Goal: Task Accomplishment & Management: Complete application form

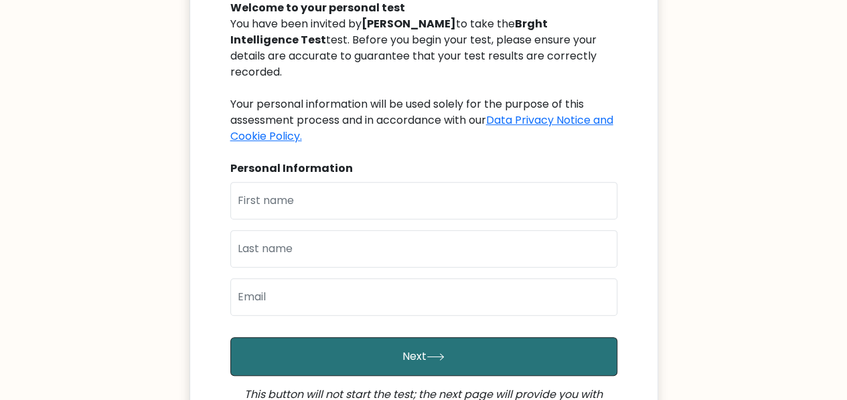
scroll to position [159, 0]
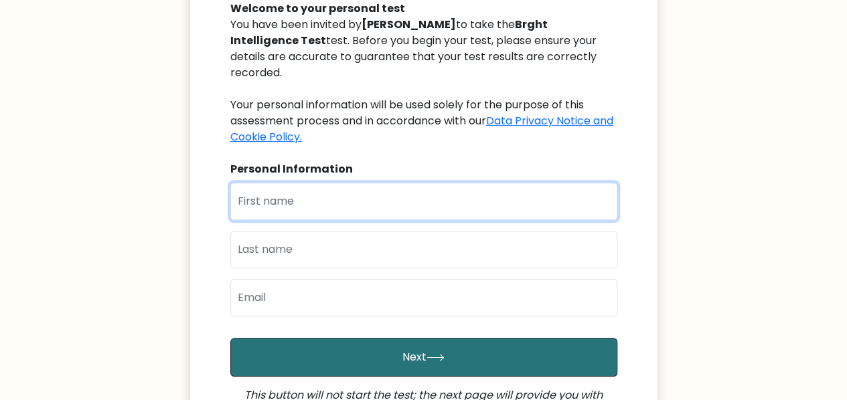
click at [281, 189] on input "text" at bounding box center [423, 201] width 387 height 37
type input "Oluwaseyi"
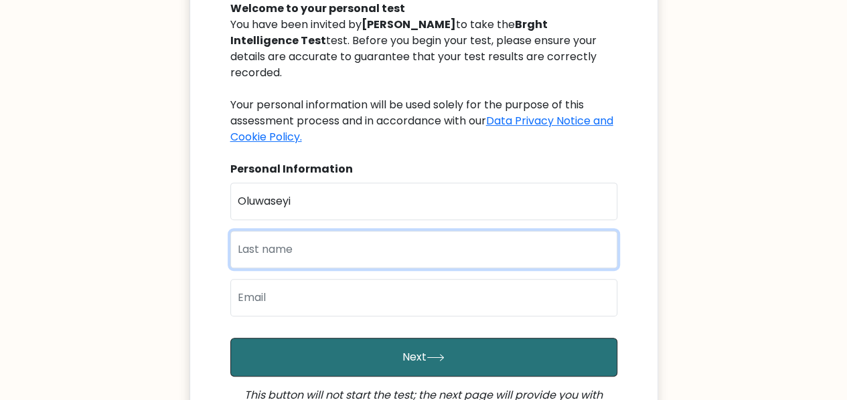
click at [264, 231] on input "text" at bounding box center [423, 249] width 387 height 37
type input "Areola"
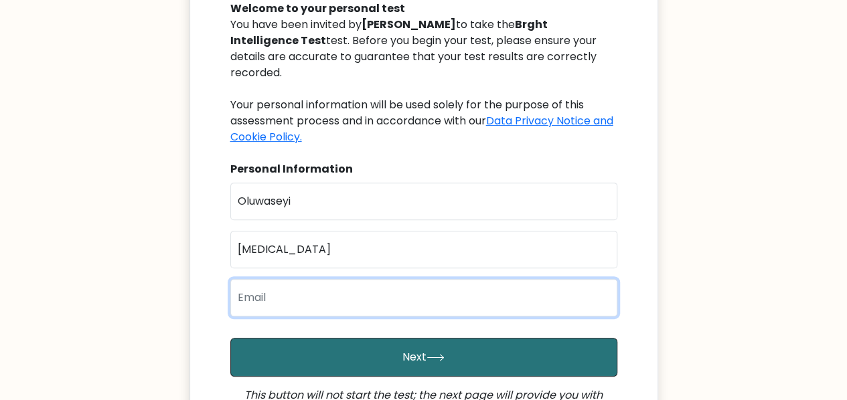
click at [257, 279] on input "email" at bounding box center [423, 297] width 387 height 37
type input "areolapaul42@gmail.com"
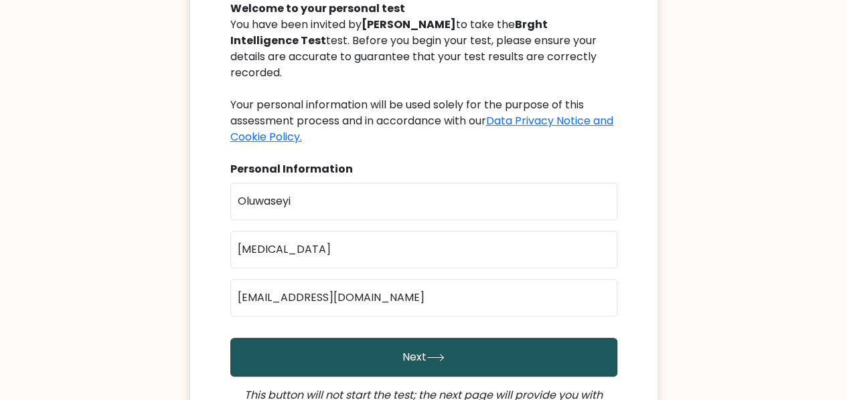
click at [511, 338] on button "Next" at bounding box center [423, 357] width 387 height 39
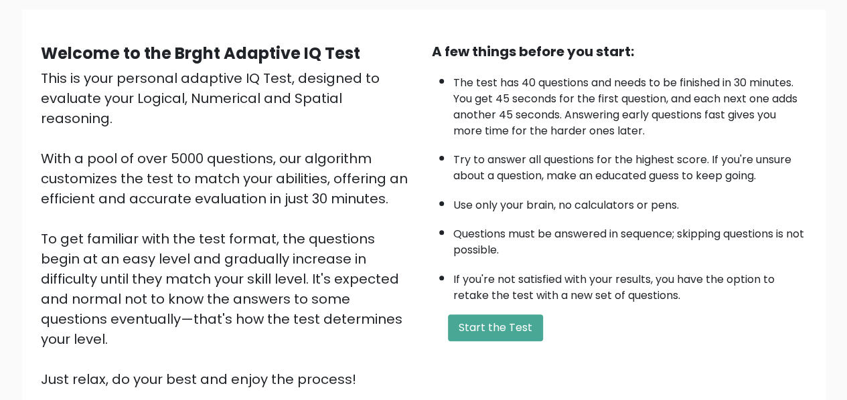
scroll to position [98, 0]
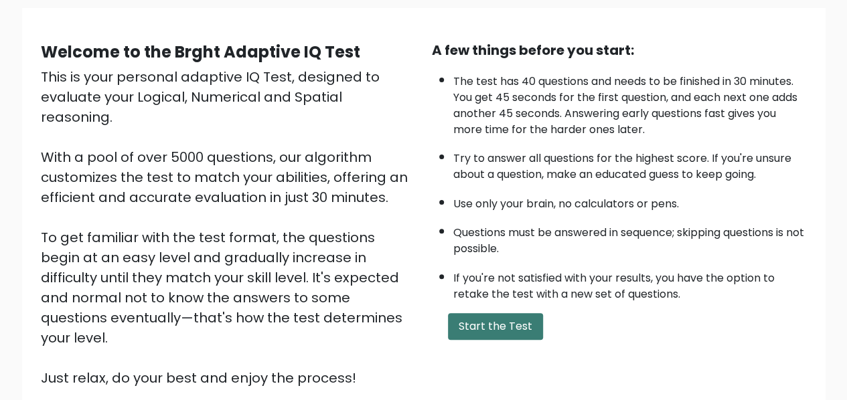
click at [508, 332] on button "Start the Test" at bounding box center [495, 326] width 95 height 27
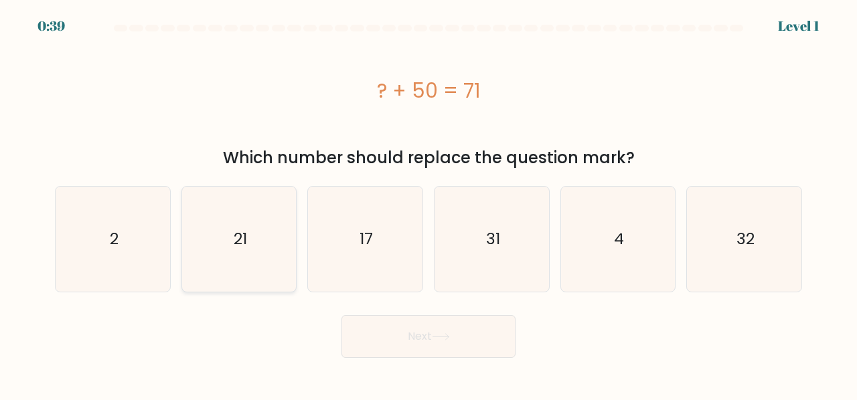
click at [232, 238] on icon "21" at bounding box center [239, 239] width 105 height 105
click at [428, 203] on input "b. 21" at bounding box center [428, 201] width 1 height 3
radio input "true"
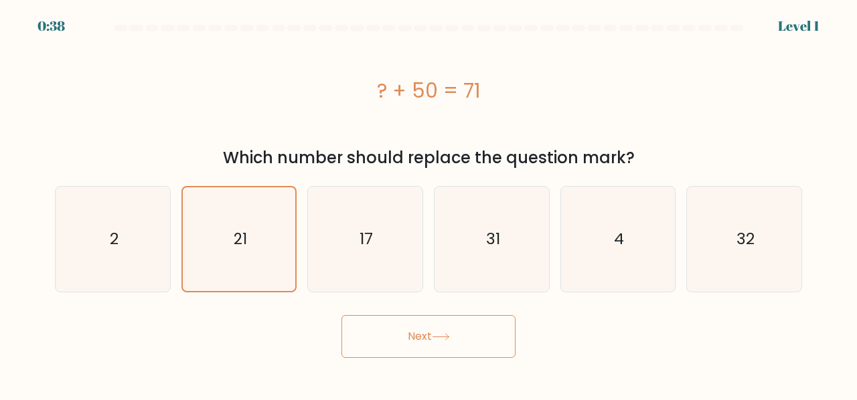
click at [438, 335] on icon at bounding box center [441, 336] width 18 height 7
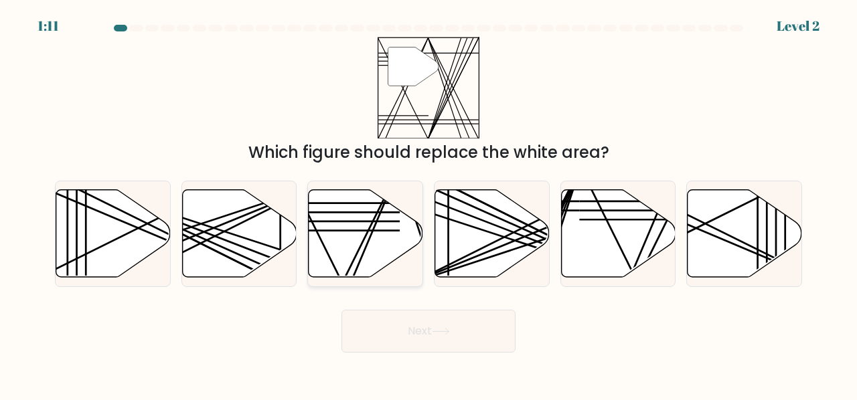
click at [341, 255] on icon at bounding box center [366, 233] width 114 height 88
click at [428, 203] on input "c." at bounding box center [428, 201] width 1 height 3
radio input "true"
click at [410, 320] on button "Next" at bounding box center [428, 331] width 174 height 43
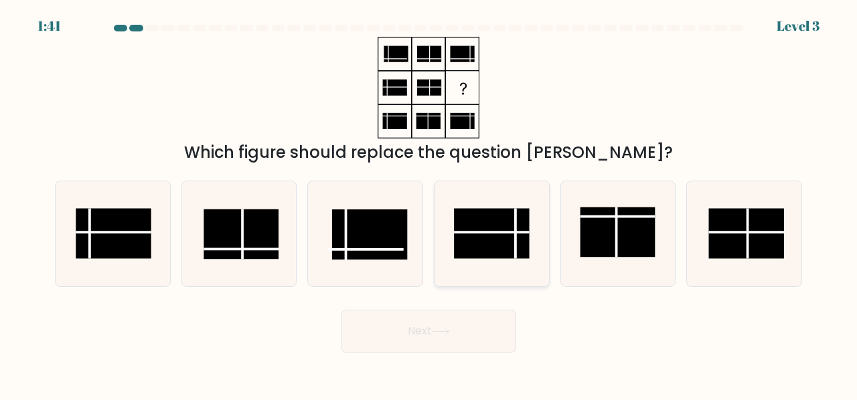
click at [494, 238] on rect at bounding box center [491, 234] width 75 height 50
click at [429, 203] on input "d." at bounding box center [428, 201] width 1 height 3
radio input "true"
click at [473, 327] on button "Next" at bounding box center [428, 331] width 174 height 43
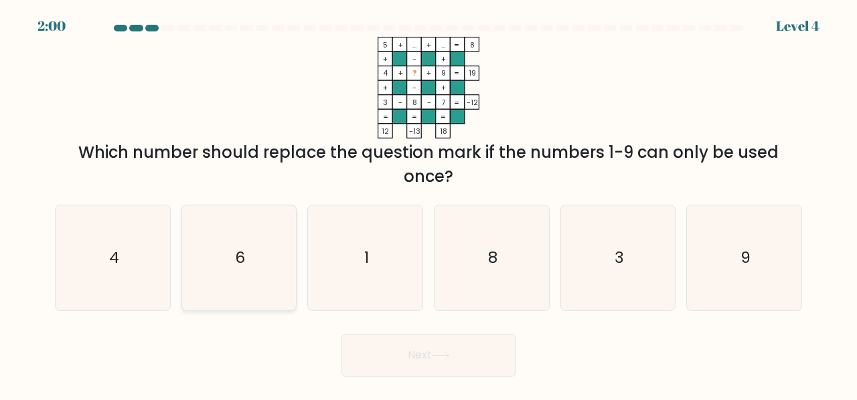
click at [258, 250] on icon "6" at bounding box center [239, 257] width 105 height 105
click at [428, 203] on input "b. 6" at bounding box center [428, 201] width 1 height 3
radio input "true"
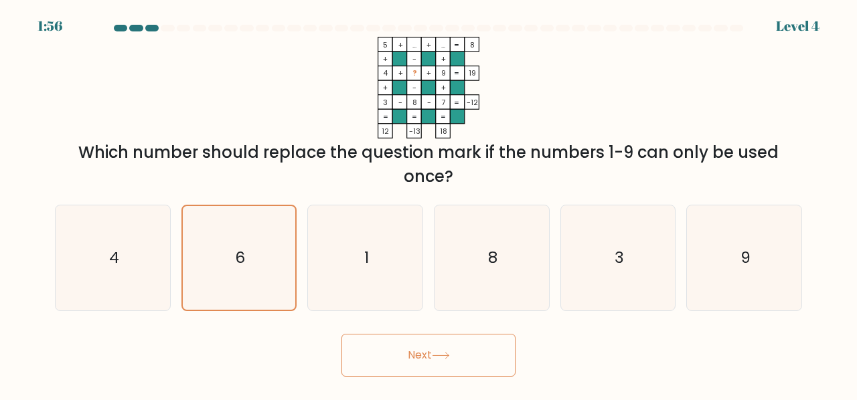
click at [459, 359] on button "Next" at bounding box center [428, 355] width 174 height 43
click at [426, 355] on button "Next" at bounding box center [428, 355] width 174 height 43
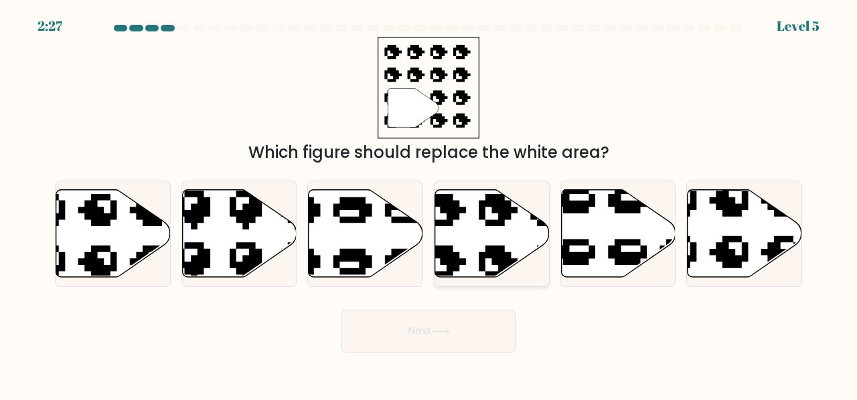
click at [497, 234] on icon at bounding box center [492, 233] width 114 height 88
click at [429, 203] on input "d." at bounding box center [428, 201] width 1 height 3
radio input "true"
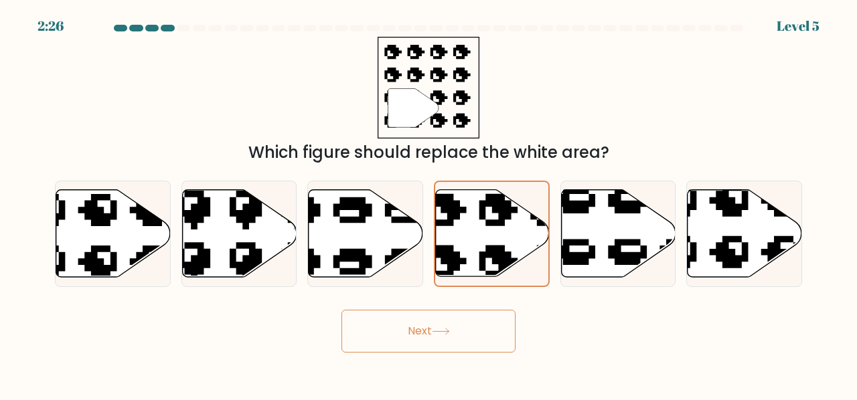
click at [458, 320] on button "Next" at bounding box center [428, 331] width 174 height 43
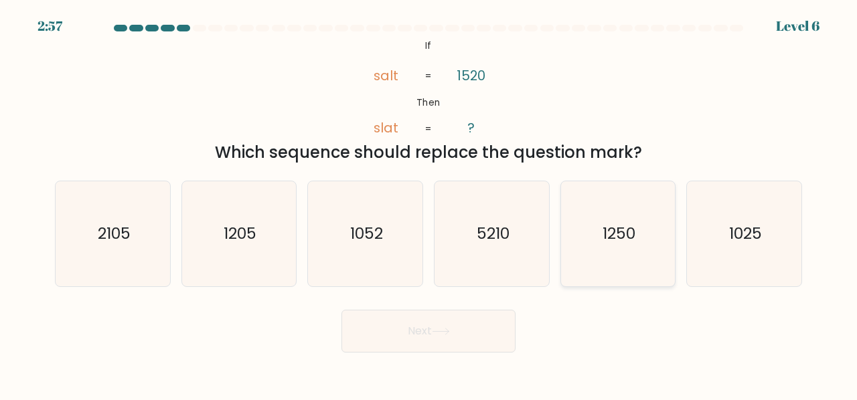
click at [625, 257] on icon "1250" at bounding box center [618, 233] width 105 height 105
click at [429, 203] on input "e. 1250" at bounding box center [428, 201] width 1 height 3
radio input "true"
click at [443, 347] on button "Next" at bounding box center [428, 331] width 174 height 43
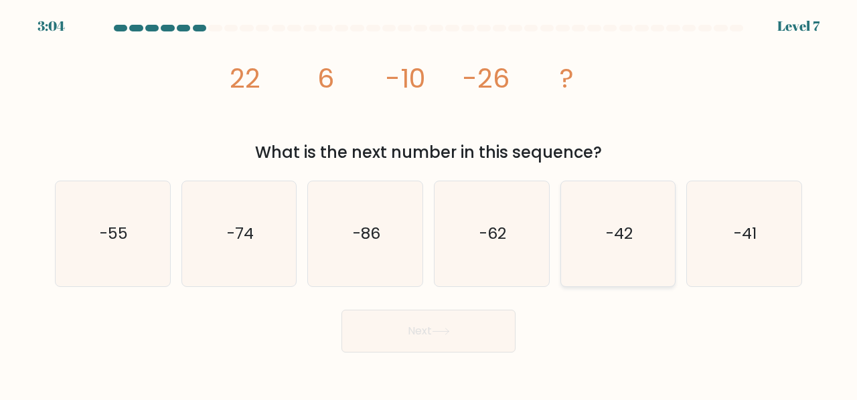
click at [633, 246] on icon "-42" at bounding box center [618, 233] width 105 height 105
click at [429, 203] on input "e. -42" at bounding box center [428, 201] width 1 height 3
radio input "true"
click at [458, 341] on button "Next" at bounding box center [428, 331] width 174 height 43
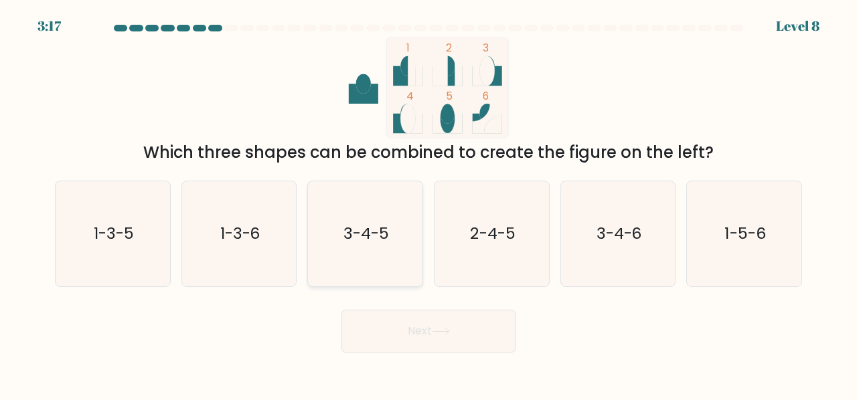
click at [361, 238] on text "3-4-5" at bounding box center [366, 233] width 46 height 22
click at [428, 203] on input "c. 3-4-5" at bounding box center [428, 201] width 1 height 3
radio input "true"
click at [431, 337] on button "Next" at bounding box center [428, 331] width 174 height 43
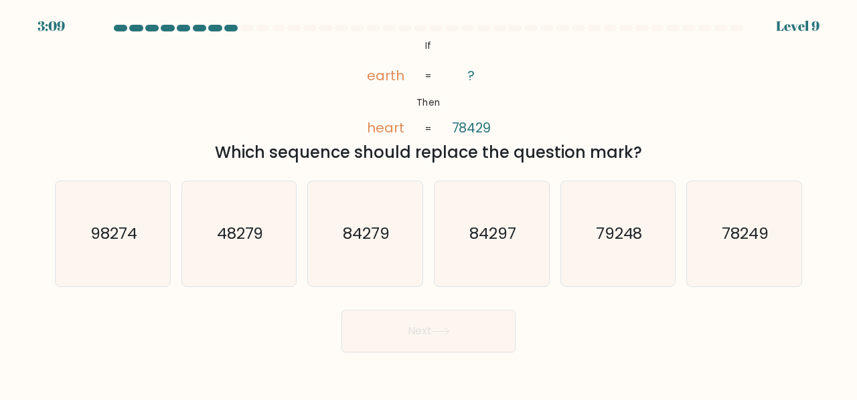
click at [431, 337] on button "Next" at bounding box center [428, 331] width 174 height 43
click at [589, 105] on div "@import url('https://fonts.googleapis.com/css?family=Abril+Fatface:400,100,100i…" at bounding box center [428, 101] width 763 height 128
click at [485, 227] on text "84297" at bounding box center [492, 233] width 47 height 22
click at [429, 203] on input "d. 84297" at bounding box center [428, 201] width 1 height 3
radio input "true"
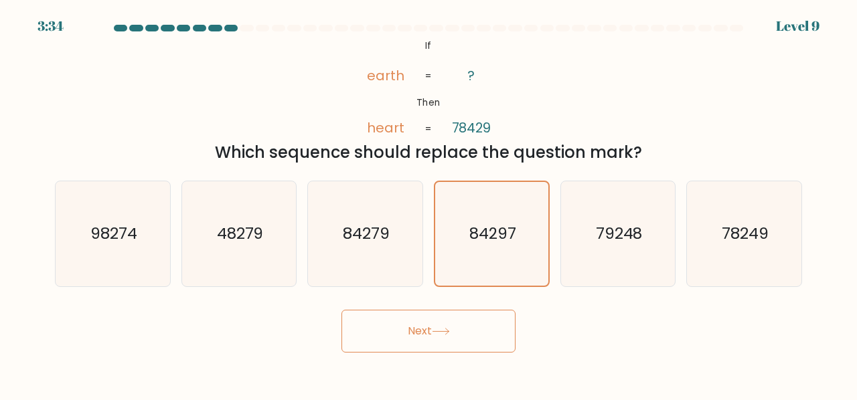
click at [473, 343] on button "Next" at bounding box center [428, 331] width 174 height 43
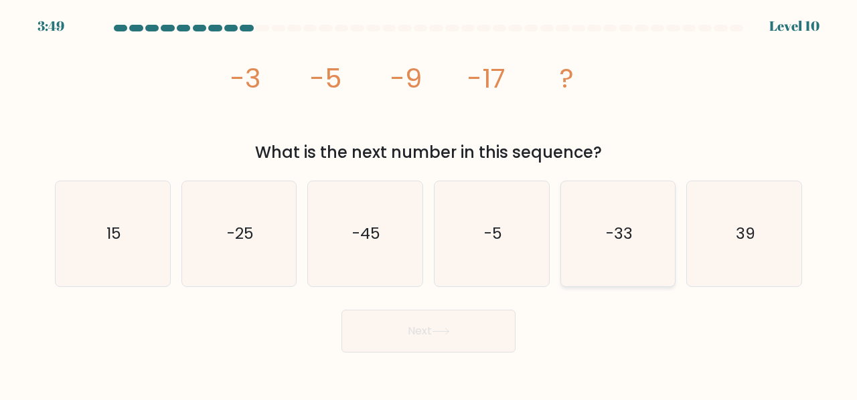
click at [647, 254] on icon "-33" at bounding box center [618, 233] width 105 height 105
click at [429, 203] on input "e. -33" at bounding box center [428, 201] width 1 height 3
radio input "true"
click at [458, 329] on button "Next" at bounding box center [428, 331] width 174 height 43
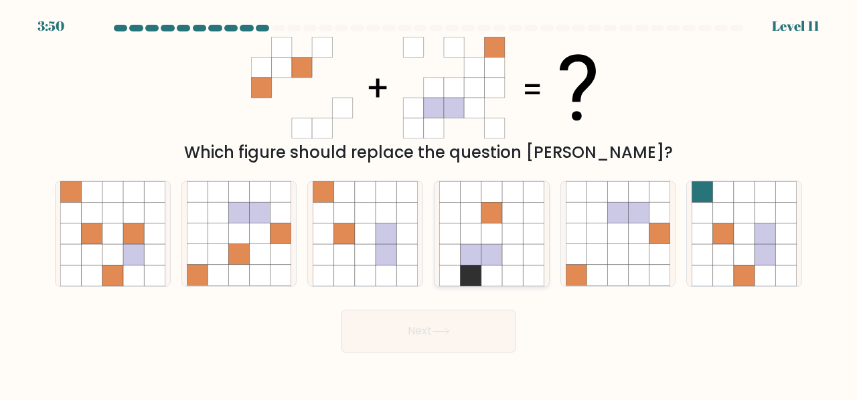
click at [490, 224] on icon at bounding box center [491, 234] width 21 height 21
click at [429, 203] on input "d." at bounding box center [428, 201] width 1 height 3
radio input "true"
click at [266, 248] on icon at bounding box center [260, 254] width 21 height 21
click at [428, 203] on input "b." at bounding box center [428, 201] width 1 height 3
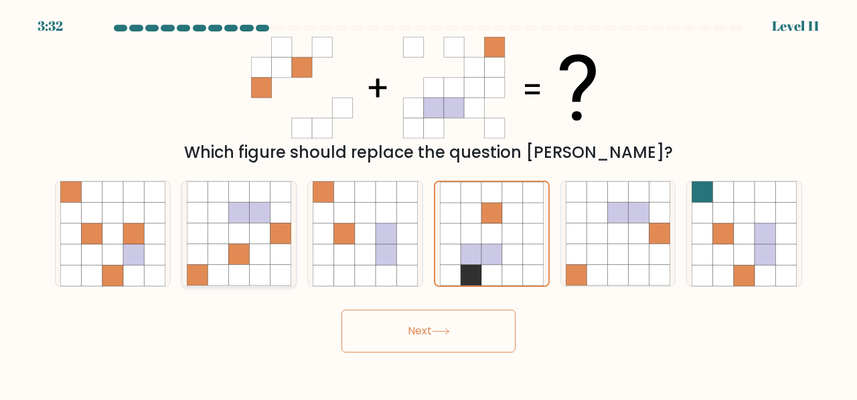
radio input "true"
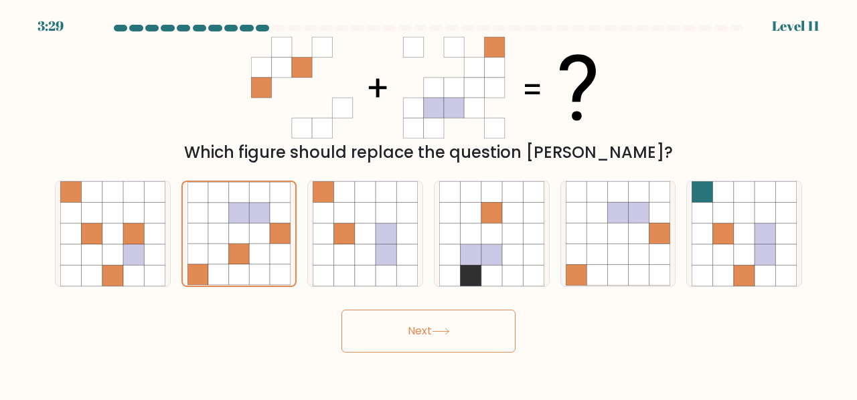
click at [412, 339] on button "Next" at bounding box center [428, 331] width 174 height 43
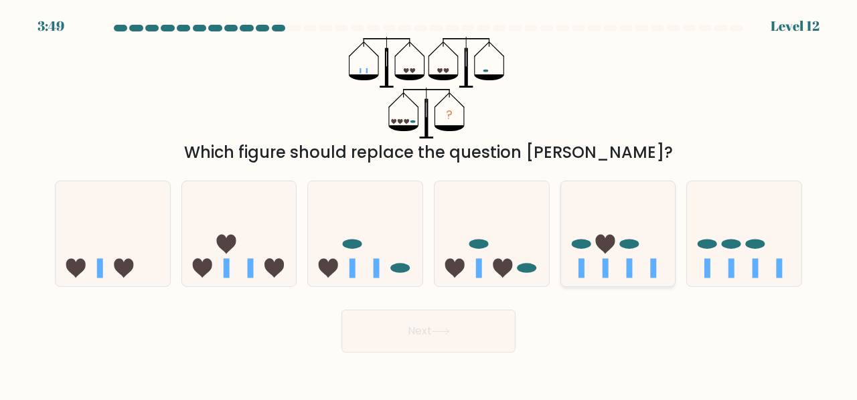
click at [583, 252] on icon at bounding box center [618, 234] width 114 height 94
click at [429, 203] on input "e." at bounding box center [428, 201] width 1 height 3
radio input "true"
click at [439, 317] on button "Next" at bounding box center [428, 331] width 174 height 43
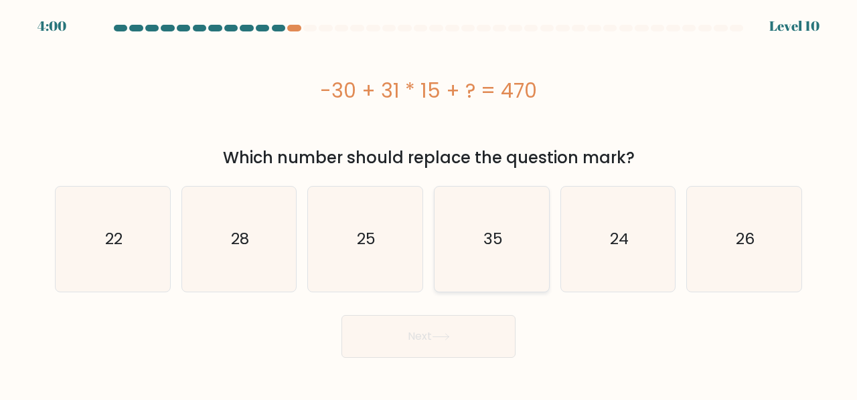
click at [496, 233] on text "35" at bounding box center [492, 239] width 19 height 22
click at [429, 203] on input "d. 35" at bounding box center [428, 201] width 1 height 3
radio input "true"
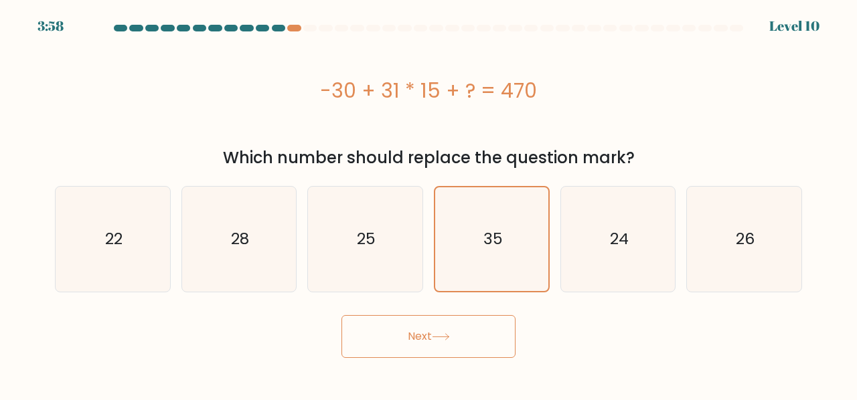
click at [449, 343] on button "Next" at bounding box center [428, 336] width 174 height 43
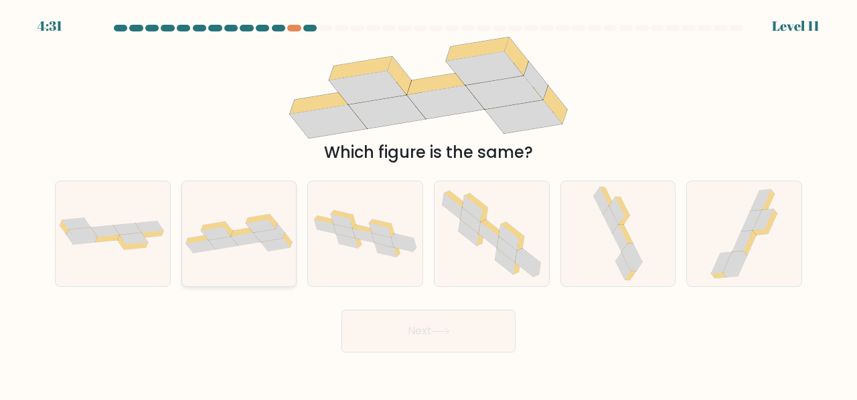
click at [257, 251] on icon at bounding box center [239, 233] width 114 height 39
click at [428, 203] on input "b." at bounding box center [428, 201] width 1 height 3
radio input "true"
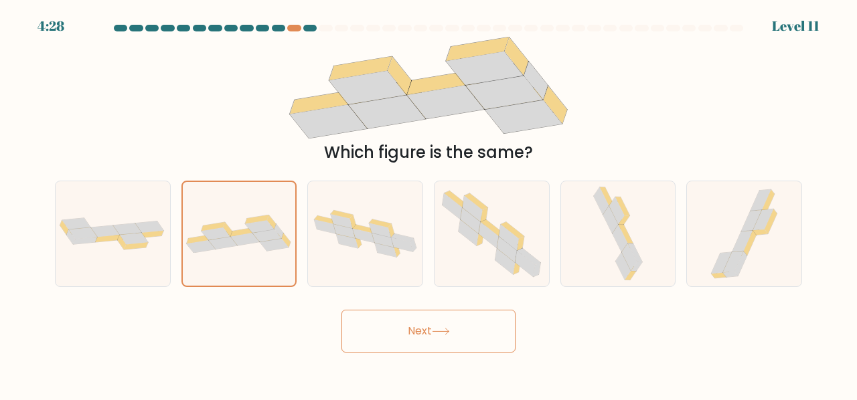
click at [427, 345] on button "Next" at bounding box center [428, 331] width 174 height 43
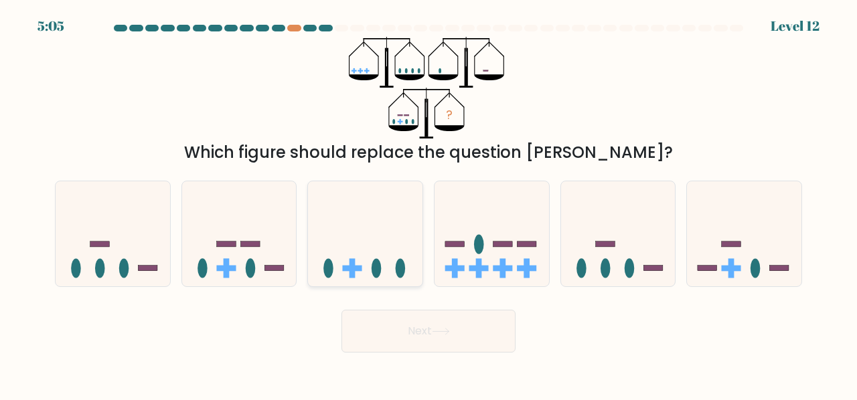
click at [368, 252] on icon at bounding box center [365, 234] width 114 height 94
click at [428, 203] on input "c." at bounding box center [428, 201] width 1 height 3
radio input "true"
click at [641, 265] on icon at bounding box center [618, 234] width 114 height 94
click at [429, 203] on input "e." at bounding box center [428, 201] width 1 height 3
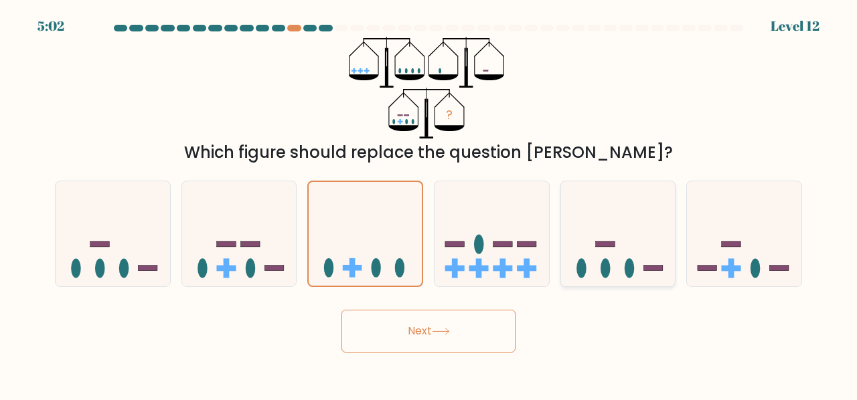
radio input "true"
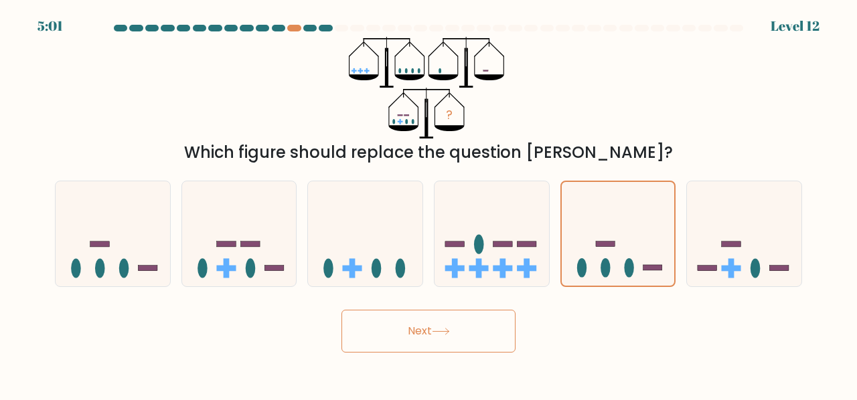
click at [471, 322] on button "Next" at bounding box center [428, 331] width 174 height 43
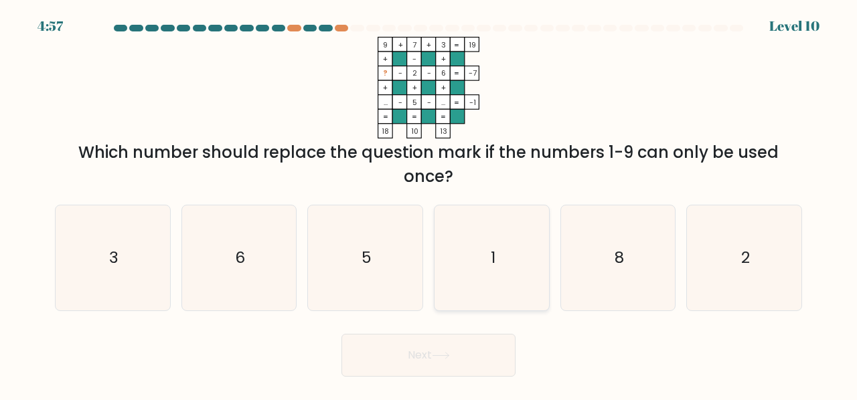
click at [528, 285] on icon "1" at bounding box center [491, 257] width 105 height 105
click at [429, 203] on input "d. 1" at bounding box center [428, 201] width 1 height 3
radio input "true"
click at [473, 355] on button "Next" at bounding box center [428, 355] width 174 height 43
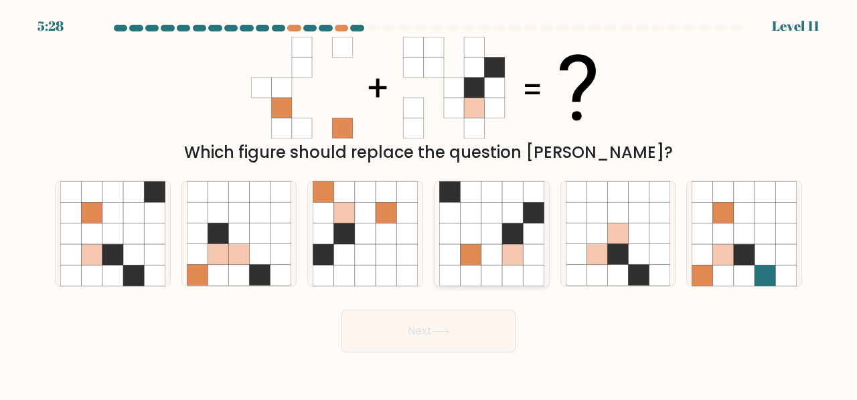
click at [514, 224] on icon at bounding box center [512, 234] width 21 height 21
click at [429, 203] on input "d." at bounding box center [428, 201] width 1 height 3
radio input "true"
click at [471, 328] on button "Next" at bounding box center [428, 331] width 174 height 43
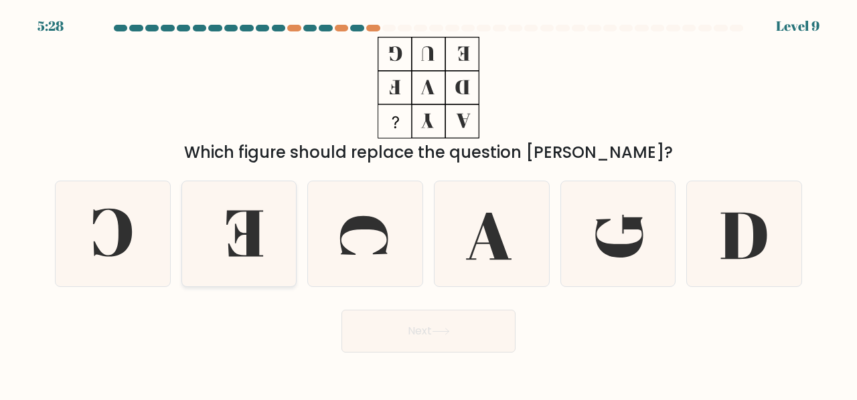
click at [266, 238] on icon at bounding box center [239, 233] width 105 height 105
click at [428, 203] on input "b." at bounding box center [428, 201] width 1 height 3
radio input "true"
click at [478, 339] on button "Next" at bounding box center [428, 331] width 174 height 43
click at [438, 331] on icon at bounding box center [440, 332] width 16 height 6
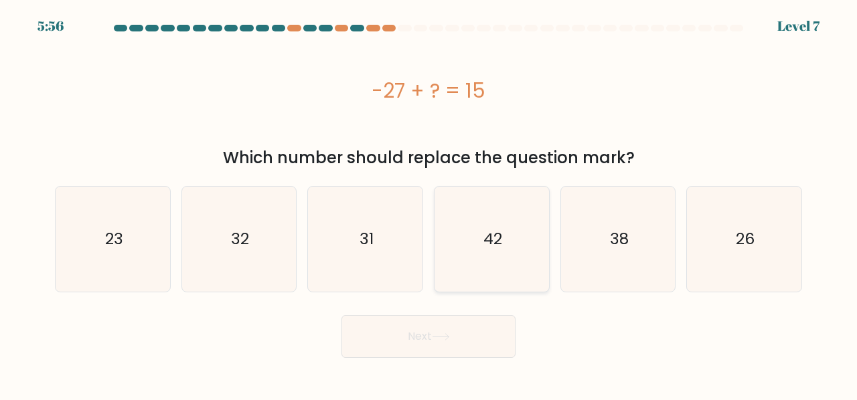
click at [515, 251] on icon "42" at bounding box center [491, 239] width 105 height 105
click at [429, 203] on input "d. 42" at bounding box center [428, 201] width 1 height 3
radio input "true"
click at [454, 338] on button "Next" at bounding box center [428, 336] width 174 height 43
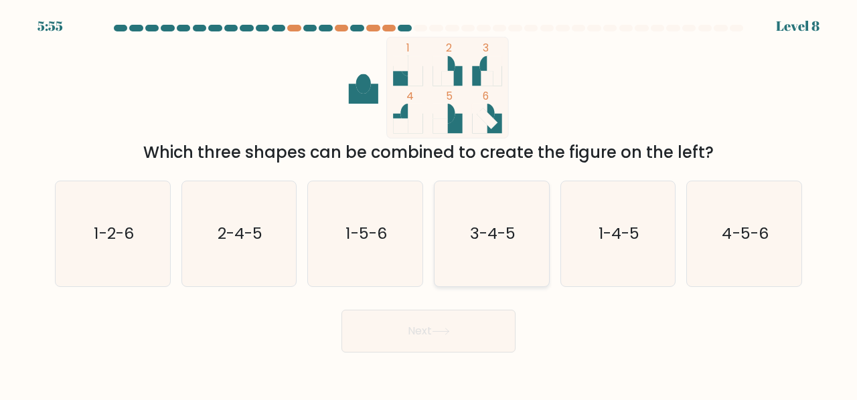
click at [467, 246] on icon "3-4-5" at bounding box center [491, 233] width 105 height 105
click at [429, 203] on input "d. 3-4-5" at bounding box center [428, 201] width 1 height 3
radio input "true"
click at [455, 309] on div "Next" at bounding box center [428, 328] width 763 height 50
click at [455, 325] on button "Next" at bounding box center [428, 331] width 174 height 43
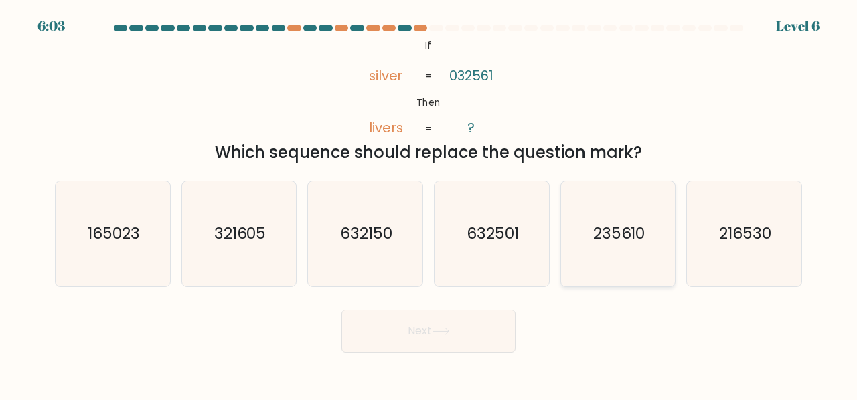
click at [643, 243] on text "235610" at bounding box center [619, 233] width 52 height 22
click at [429, 203] on input "e. 235610" at bounding box center [428, 201] width 1 height 3
radio input "true"
click at [485, 336] on button "Next" at bounding box center [428, 331] width 174 height 43
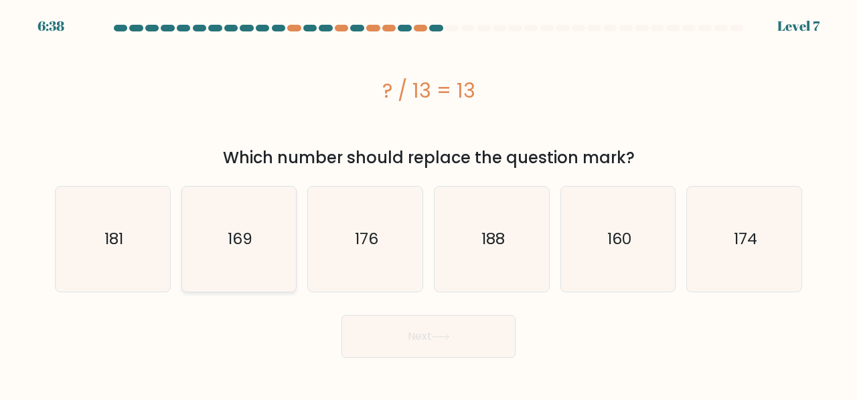
click at [273, 219] on icon "169" at bounding box center [239, 239] width 105 height 105
click at [428, 203] on input "b. 169" at bounding box center [428, 201] width 1 height 3
radio input "true"
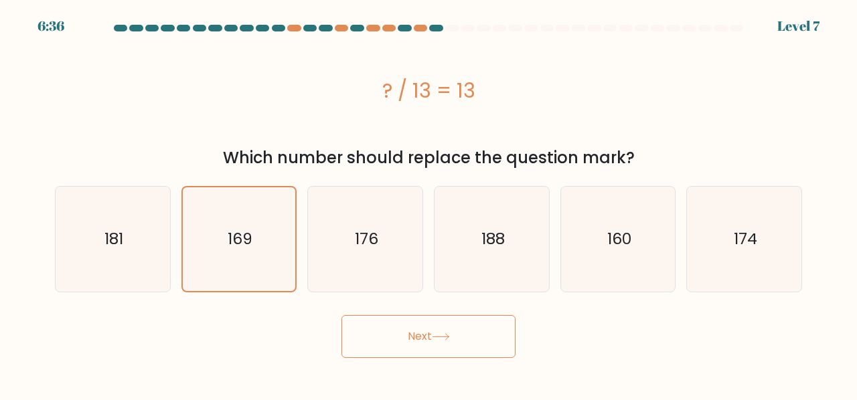
click at [489, 350] on button "Next" at bounding box center [428, 336] width 174 height 43
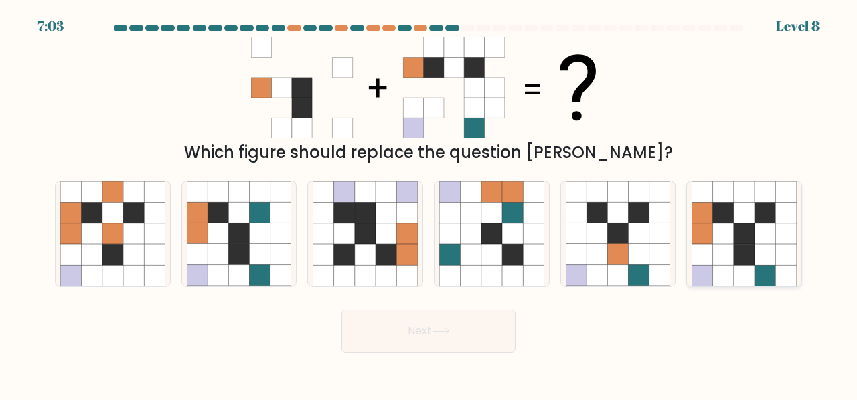
click at [737, 256] on icon at bounding box center [744, 254] width 21 height 21
click at [429, 203] on input "f." at bounding box center [428, 201] width 1 height 3
radio input "true"
click at [432, 338] on button "Next" at bounding box center [428, 331] width 174 height 43
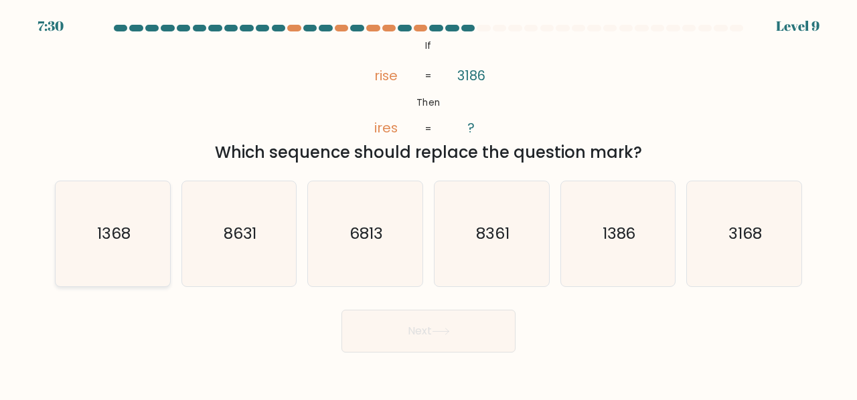
click at [130, 244] on icon "1368" at bounding box center [112, 233] width 105 height 105
click at [428, 203] on input "a. 1368" at bounding box center [428, 201] width 1 height 3
radio input "true"
click at [426, 331] on button "Next" at bounding box center [428, 331] width 174 height 43
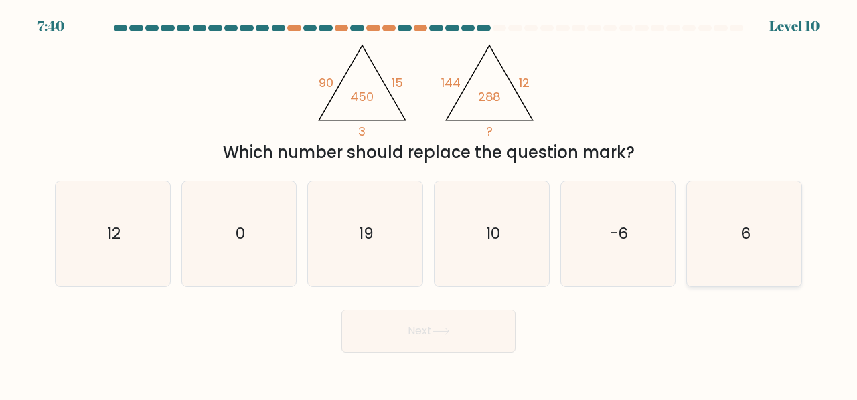
click at [764, 254] on icon "6" at bounding box center [743, 233] width 105 height 105
click at [429, 203] on input "f. 6" at bounding box center [428, 201] width 1 height 3
radio input "true"
click at [462, 342] on button "Next" at bounding box center [428, 331] width 174 height 43
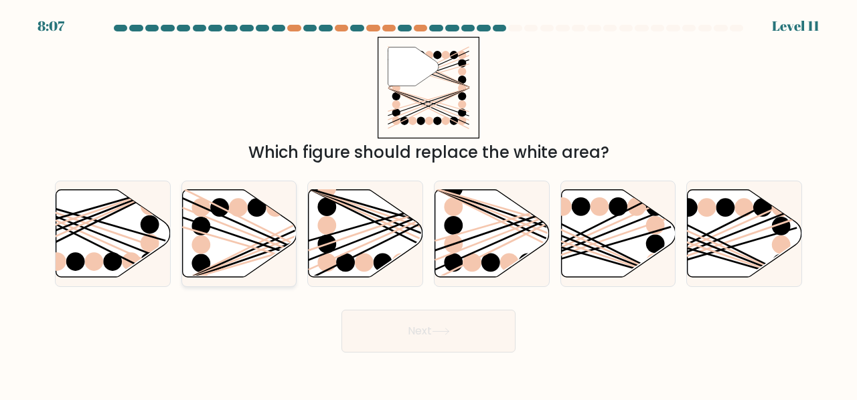
click at [186, 216] on icon at bounding box center [239, 233] width 114 height 88
click at [428, 203] on input "b." at bounding box center [428, 201] width 1 height 3
radio input "true"
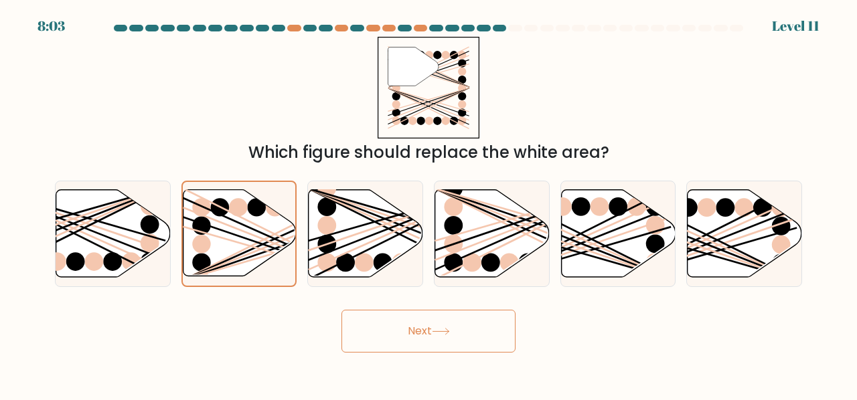
click at [418, 333] on button "Next" at bounding box center [428, 331] width 174 height 43
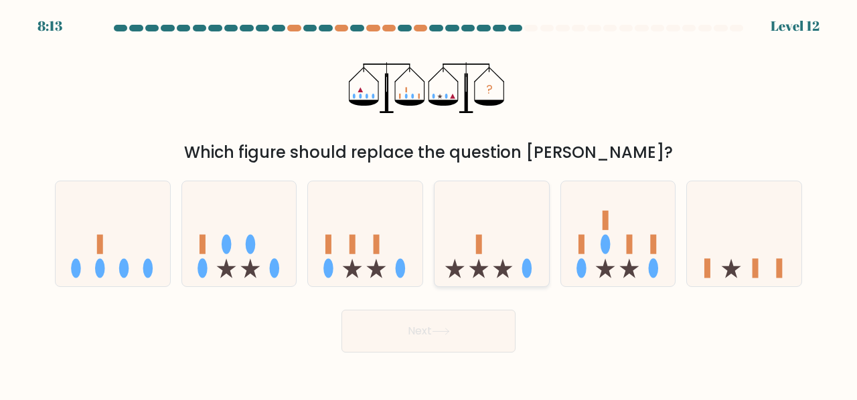
click at [479, 255] on icon at bounding box center [491, 234] width 114 height 94
click at [429, 203] on input "d." at bounding box center [428, 201] width 1 height 3
radio input "true"
click at [471, 335] on button "Next" at bounding box center [428, 331] width 174 height 43
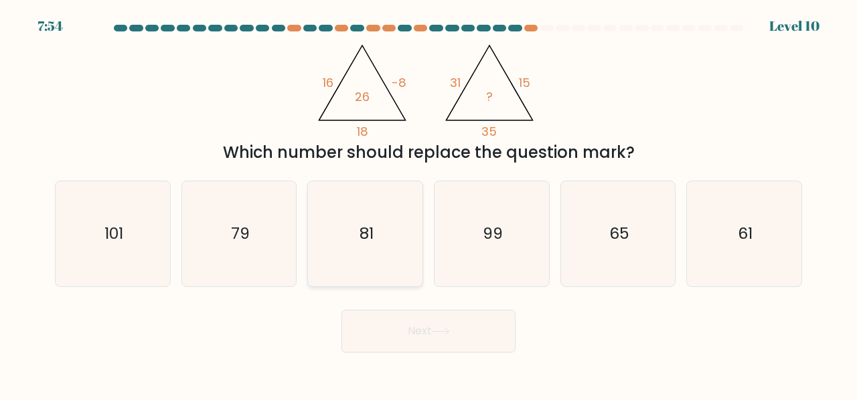
click at [376, 247] on icon "81" at bounding box center [365, 233] width 105 height 105
click at [428, 203] on input "c. 81" at bounding box center [428, 201] width 1 height 3
radio input "true"
click at [428, 326] on button "Next" at bounding box center [428, 331] width 174 height 43
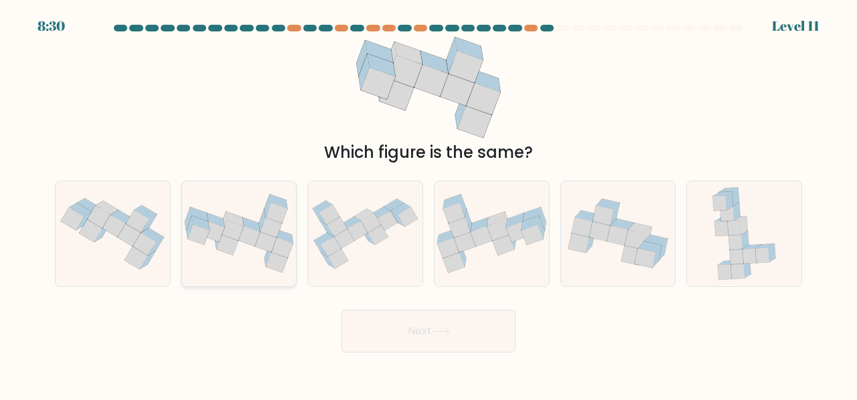
click at [269, 242] on icon at bounding box center [265, 242] width 21 height 20
click at [428, 203] on input "b." at bounding box center [428, 201] width 1 height 3
radio input "true"
click at [115, 240] on icon at bounding box center [113, 234] width 114 height 86
click at [428, 203] on input "a." at bounding box center [428, 201] width 1 height 3
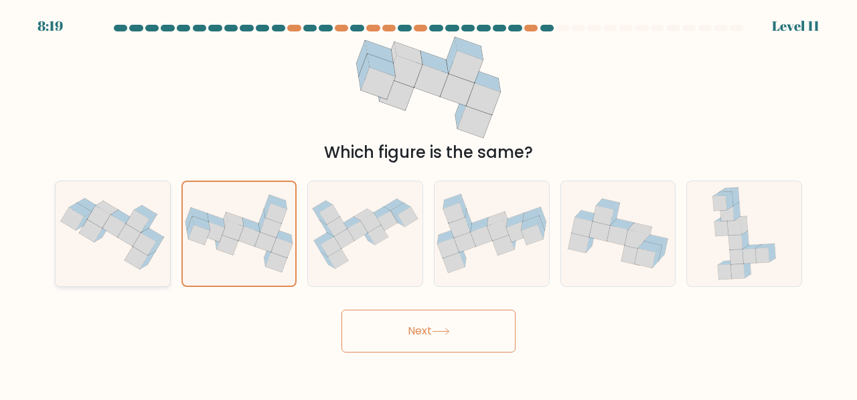
radio input "true"
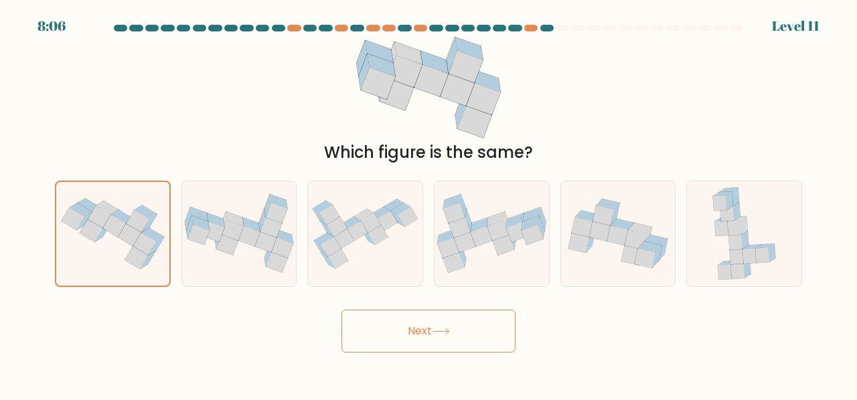
click at [412, 328] on button "Next" at bounding box center [428, 331] width 174 height 43
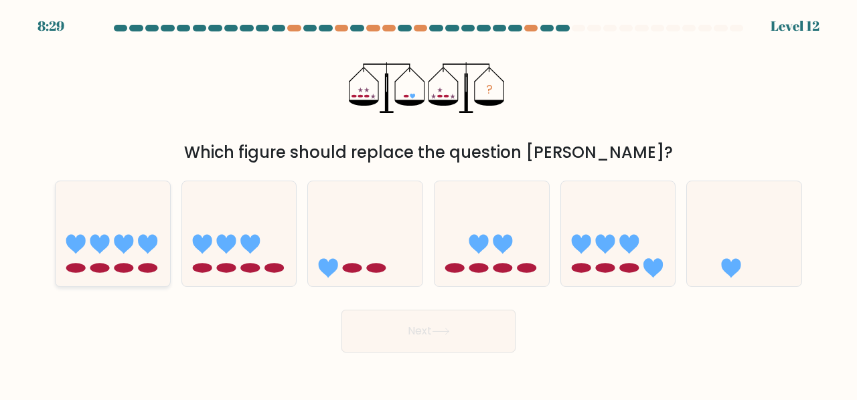
click at [120, 246] on icon at bounding box center [123, 244] width 19 height 19
click at [428, 203] on input "a." at bounding box center [428, 201] width 1 height 3
radio input "true"
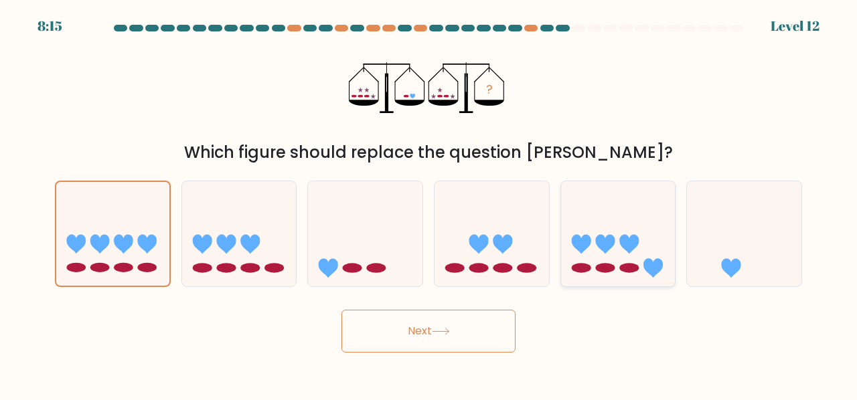
click at [592, 255] on icon at bounding box center [618, 234] width 114 height 94
click at [429, 203] on input "e." at bounding box center [428, 201] width 1 height 3
radio input "true"
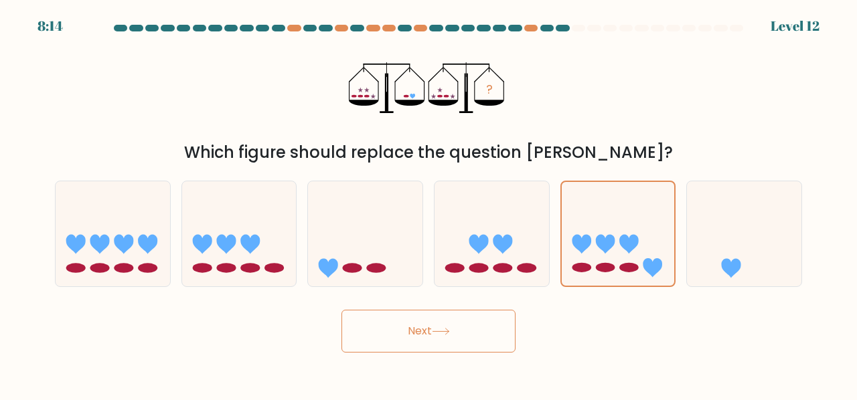
click at [475, 325] on button "Next" at bounding box center [428, 331] width 174 height 43
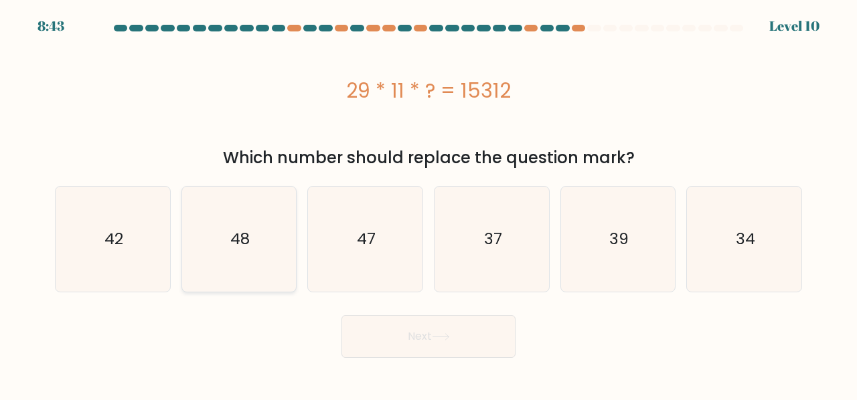
click at [270, 256] on icon "48" at bounding box center [239, 239] width 105 height 105
click at [428, 203] on input "b. 48" at bounding box center [428, 201] width 1 height 3
radio input "true"
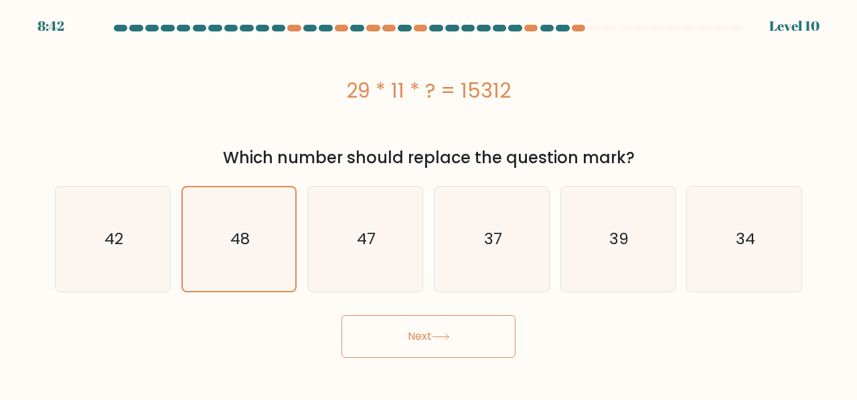
click at [421, 339] on button "Next" at bounding box center [428, 336] width 174 height 43
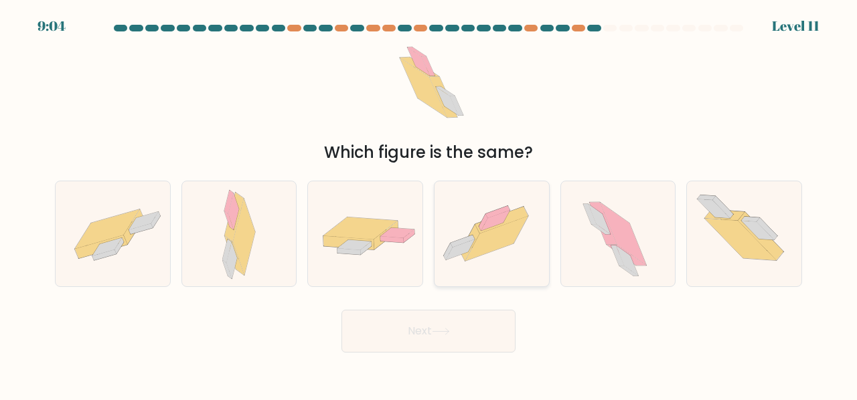
click at [476, 248] on icon at bounding box center [496, 238] width 63 height 45
click at [429, 203] on input "d." at bounding box center [428, 201] width 1 height 3
radio input "true"
click at [448, 331] on icon at bounding box center [440, 332] width 16 height 6
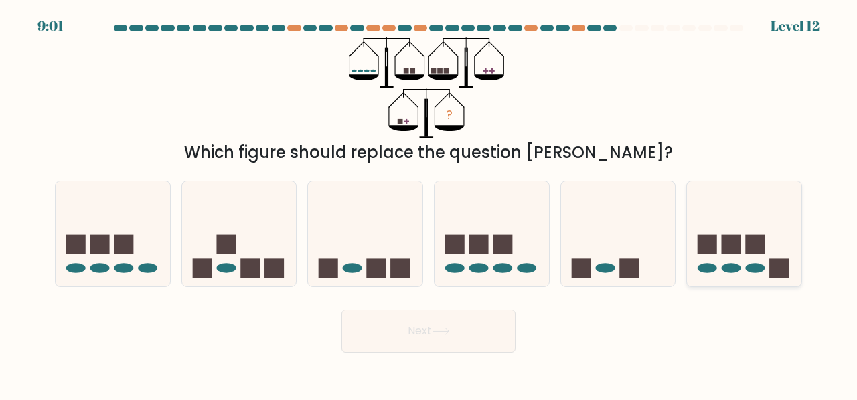
click at [707, 249] on rect at bounding box center [706, 244] width 19 height 19
click at [429, 203] on input "f." at bounding box center [428, 201] width 1 height 3
radio input "true"
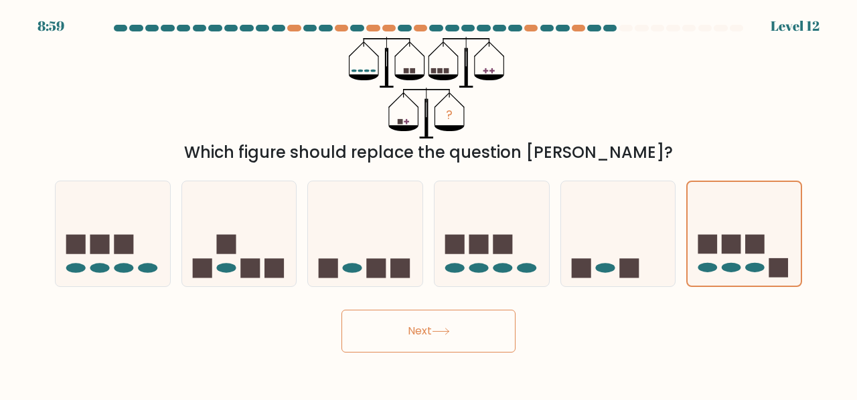
click at [428, 333] on button "Next" at bounding box center [428, 331] width 174 height 43
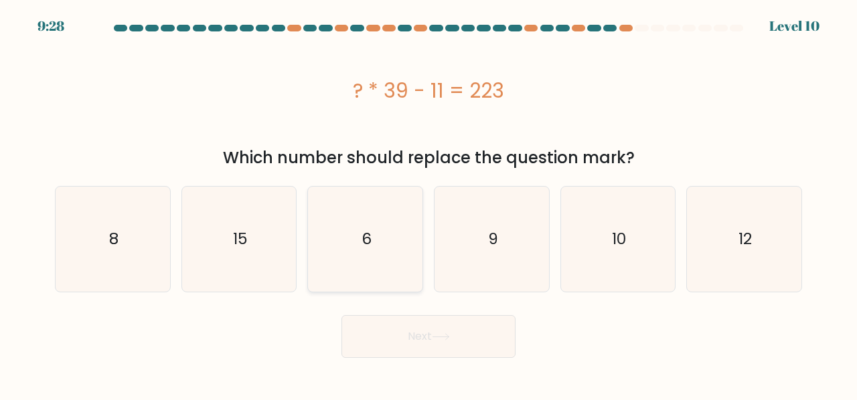
click at [349, 261] on icon "6" at bounding box center [365, 239] width 105 height 105
click at [428, 203] on input "c. 6" at bounding box center [428, 201] width 1 height 3
radio input "true"
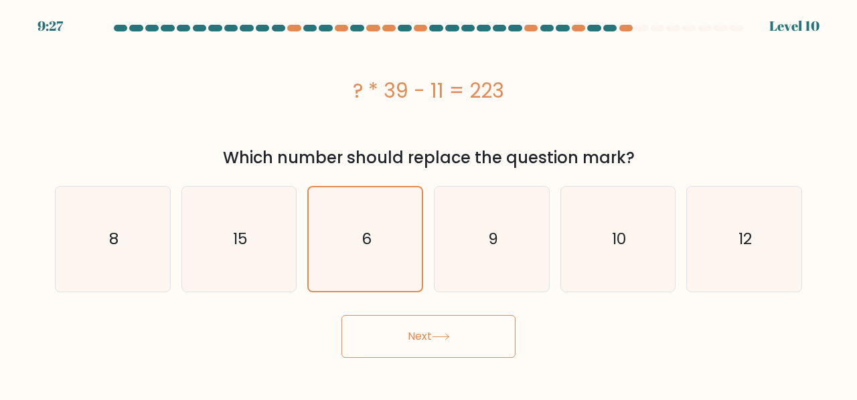
click at [430, 327] on button "Next" at bounding box center [428, 336] width 174 height 43
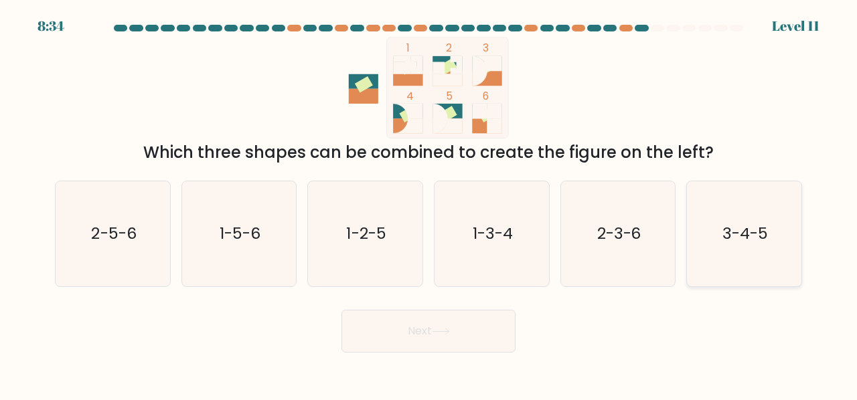
click at [733, 252] on icon "3-4-5" at bounding box center [743, 233] width 105 height 105
click at [429, 203] on input "f. 3-4-5" at bounding box center [428, 201] width 1 height 3
radio input "true"
click at [457, 329] on button "Next" at bounding box center [428, 331] width 174 height 43
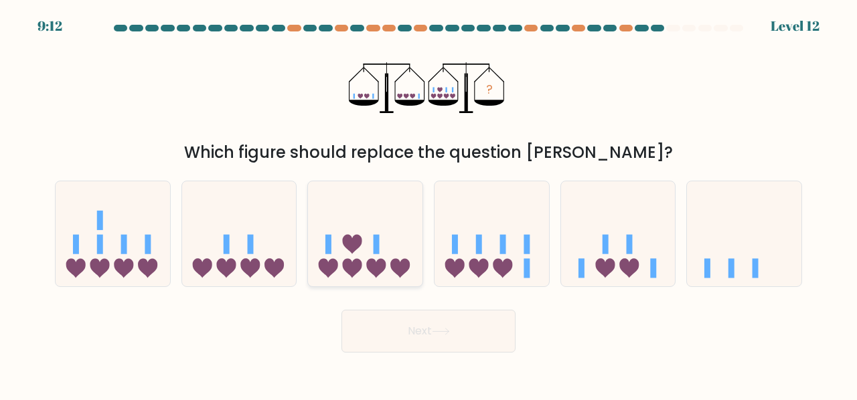
click at [372, 241] on icon at bounding box center [365, 234] width 114 height 94
click at [428, 203] on input "c." at bounding box center [428, 201] width 1 height 3
radio input "true"
click at [438, 343] on button "Next" at bounding box center [428, 331] width 174 height 43
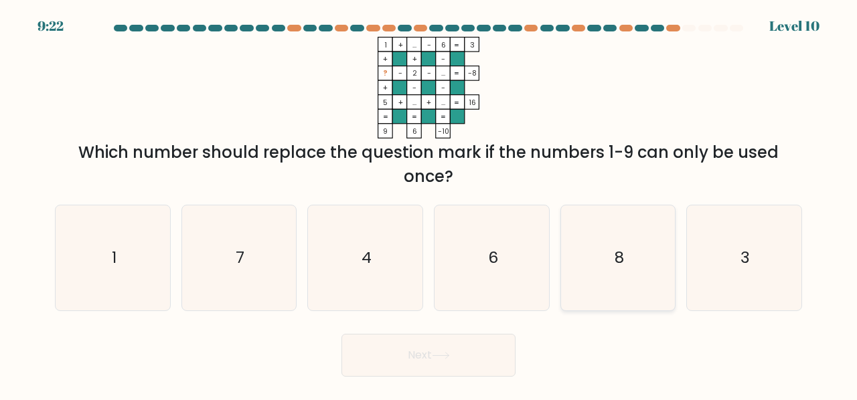
click at [652, 266] on icon "8" at bounding box center [618, 257] width 105 height 105
click at [429, 203] on input "e. 8" at bounding box center [428, 201] width 1 height 3
radio input "true"
click at [752, 251] on icon "3" at bounding box center [743, 257] width 105 height 105
click at [429, 203] on input "f. 3" at bounding box center [428, 201] width 1 height 3
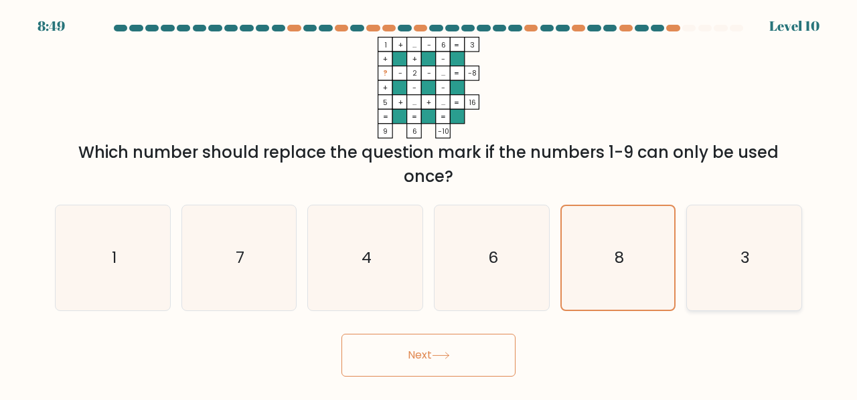
radio input "true"
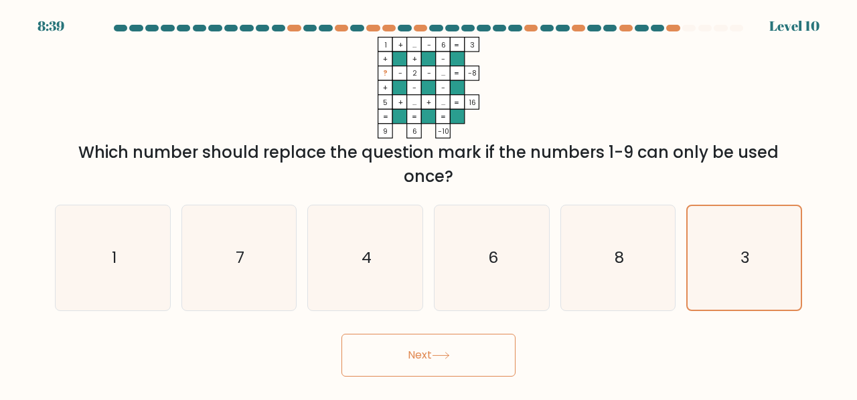
click at [430, 355] on button "Next" at bounding box center [428, 355] width 174 height 43
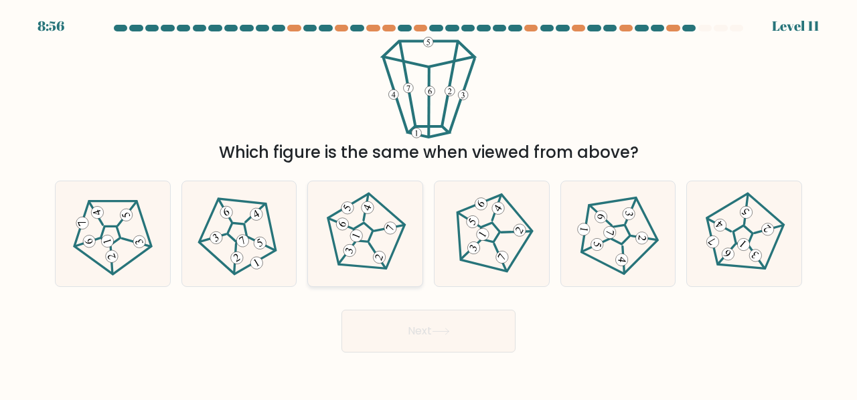
click at [372, 237] on icon at bounding box center [365, 234] width 84 height 84
click at [428, 203] on input "c." at bounding box center [428, 201] width 1 height 3
radio input "true"
click at [438, 317] on button "Next" at bounding box center [428, 331] width 174 height 43
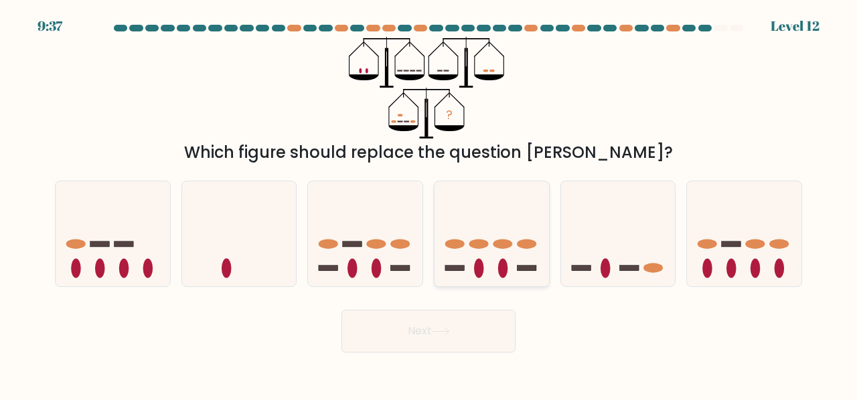
click at [513, 216] on icon at bounding box center [491, 234] width 114 height 94
click at [429, 203] on input "d." at bounding box center [428, 201] width 1 height 3
radio input "true"
click at [444, 333] on icon at bounding box center [441, 331] width 18 height 7
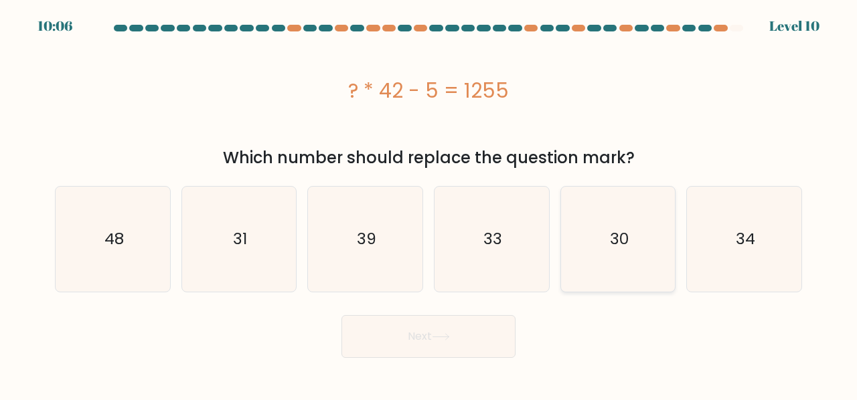
click at [615, 260] on icon "30" at bounding box center [618, 239] width 105 height 105
click at [429, 203] on input "e. 30" at bounding box center [428, 201] width 1 height 3
radio input "true"
click at [465, 339] on button "Next" at bounding box center [428, 336] width 174 height 43
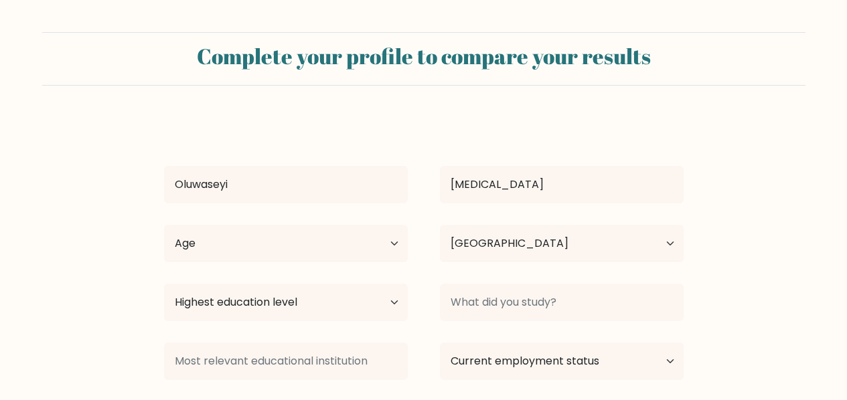
select select "NG"
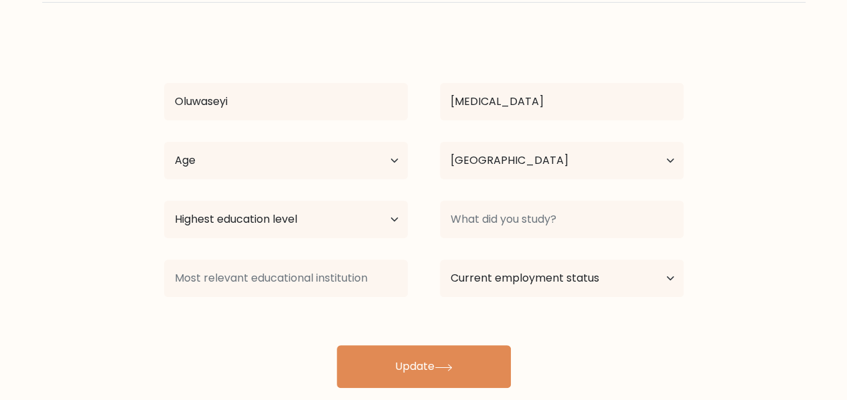
scroll to position [107, 0]
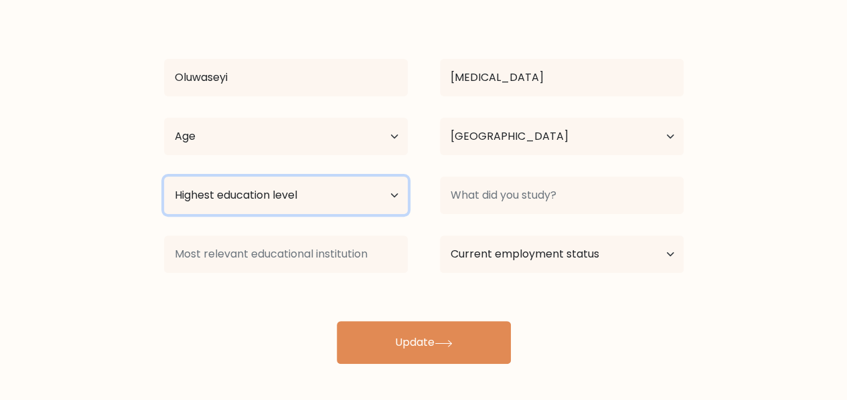
click at [390, 200] on select "Highest education level No schooling Primary Lower Secondary Upper Secondary Oc…" at bounding box center [286, 195] width 244 height 37
select select "bachelors_degree"
click at [164, 177] on select "Highest education level No schooling Primary Lower Secondary Upper Secondary Oc…" at bounding box center [286, 195] width 244 height 37
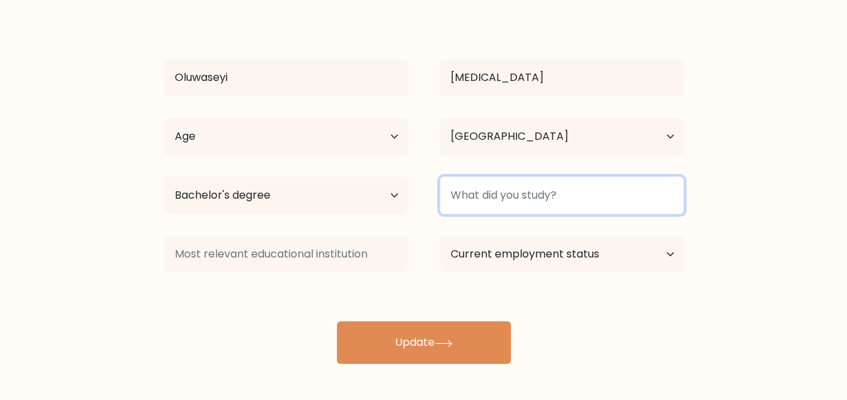
click at [505, 202] on input at bounding box center [562, 195] width 244 height 37
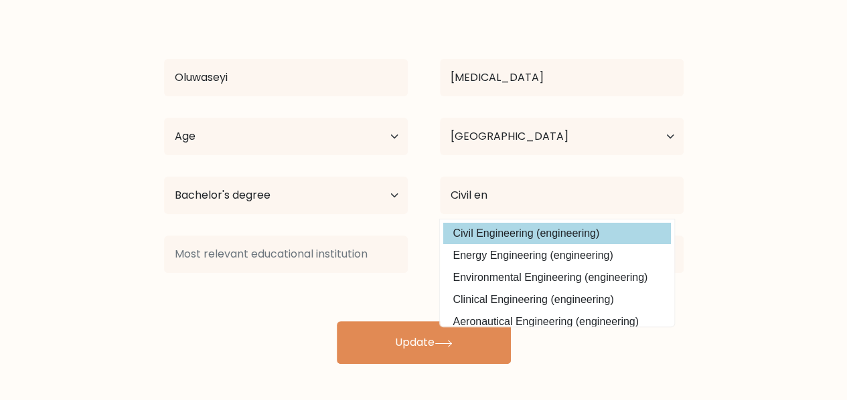
click at [510, 230] on div "Oluwaseyi Areola Age Under 18 years old 18-24 years old 25-34 years old 35-44 y…" at bounding box center [423, 187] width 535 height 353
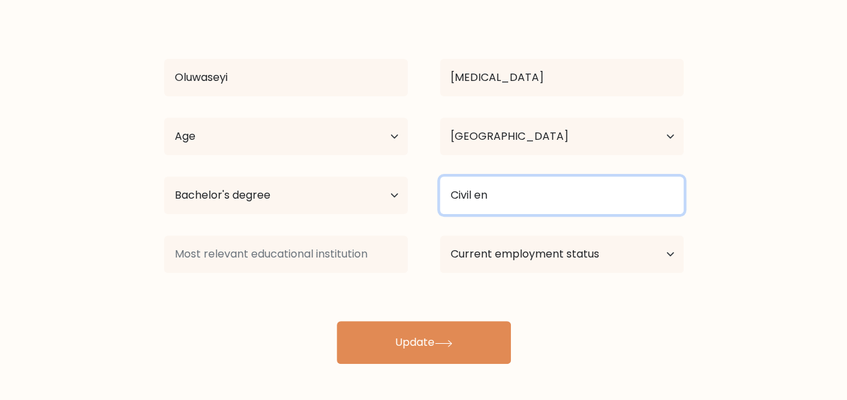
click at [505, 195] on input "Civil en" at bounding box center [562, 195] width 244 height 37
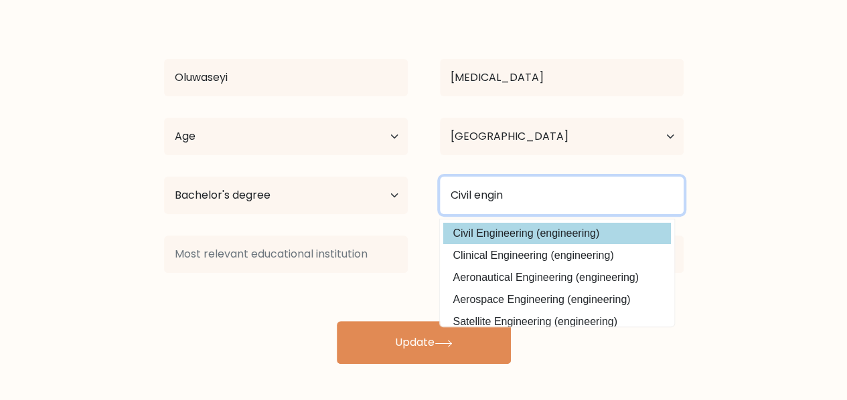
type input "Civil engin"
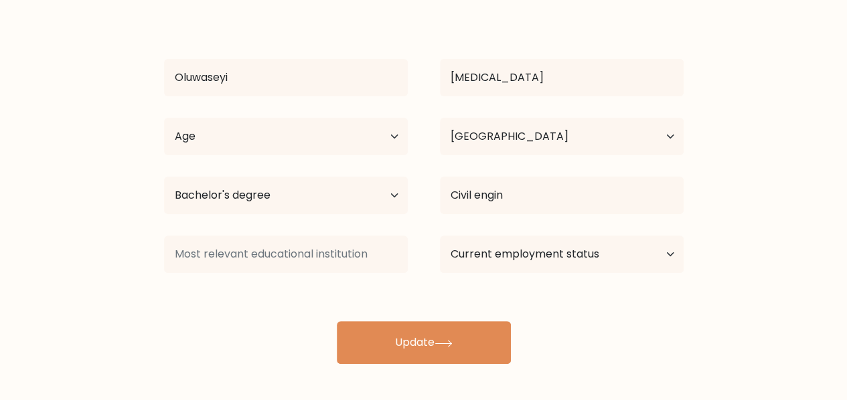
click at [515, 231] on div "Oluwaseyi Areola Age Under 18 years old 18-24 years old 25-34 years old 35-44 y…" at bounding box center [423, 187] width 535 height 353
click at [495, 256] on select "Current employment status Employed Student Retired Other / prefer not to answer" at bounding box center [562, 254] width 244 height 37
select select "other"
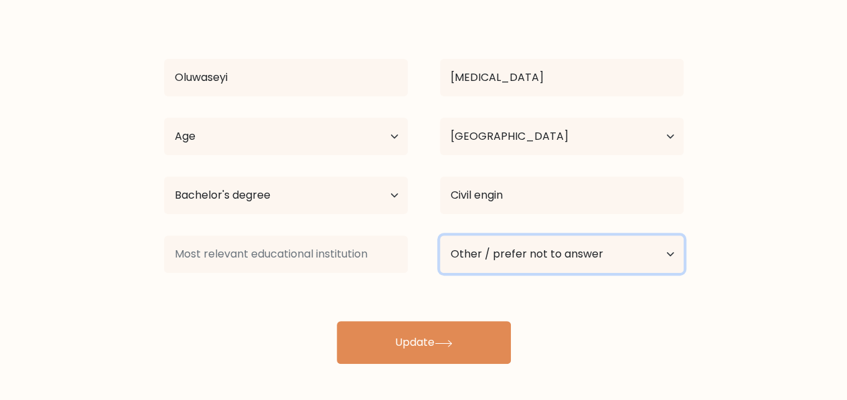
click at [440, 236] on select "Current employment status Employed Student Retired Other / prefer not to answer" at bounding box center [562, 254] width 244 height 37
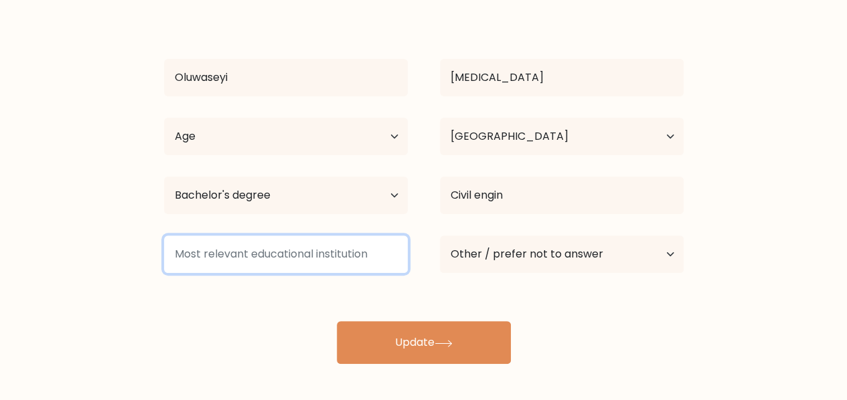
click at [311, 253] on input at bounding box center [286, 254] width 244 height 37
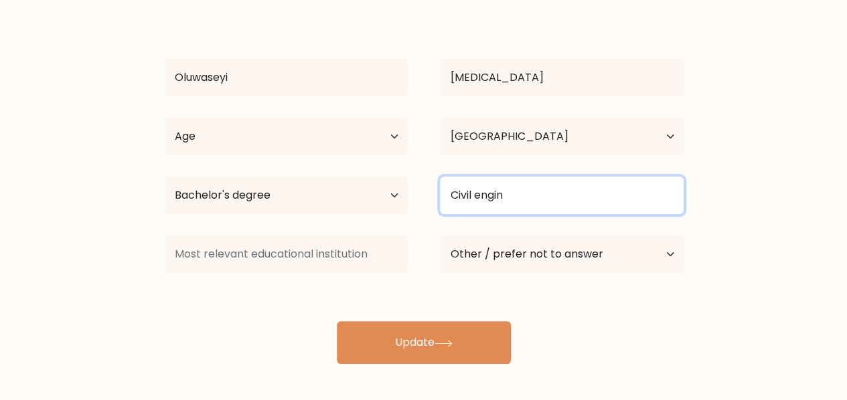
click at [529, 193] on input "Civil engin" at bounding box center [562, 195] width 244 height 37
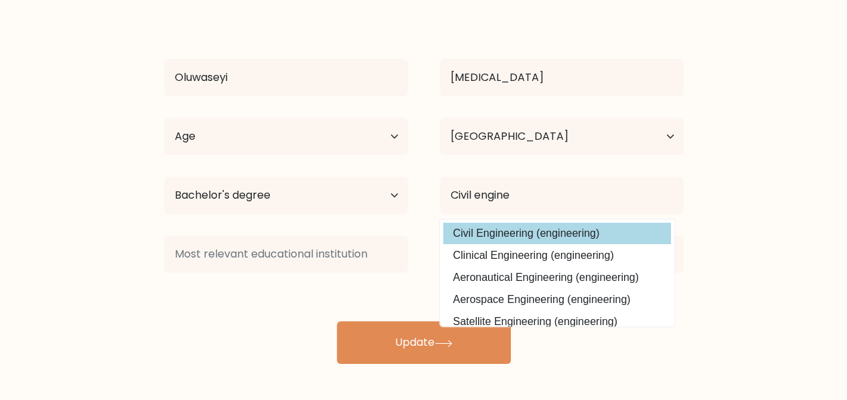
click at [549, 232] on div "Oluwaseyi Areola Age Under 18 years old 18-24 years old 25-34 years old 35-44 y…" at bounding box center [423, 187] width 535 height 353
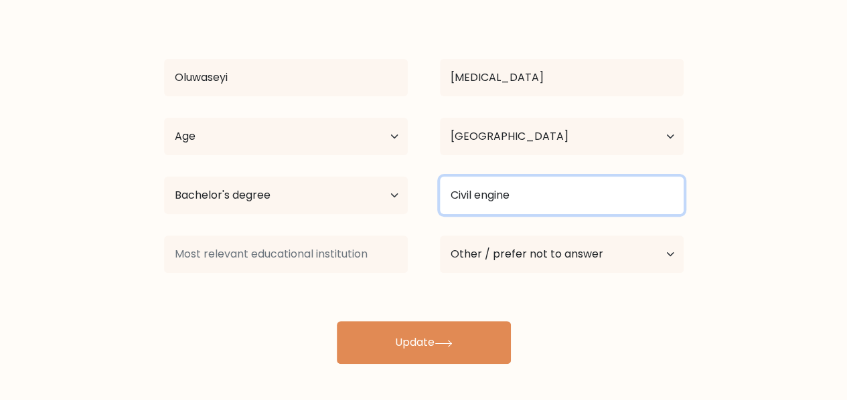
click at [529, 196] on input "Civil engine" at bounding box center [562, 195] width 244 height 37
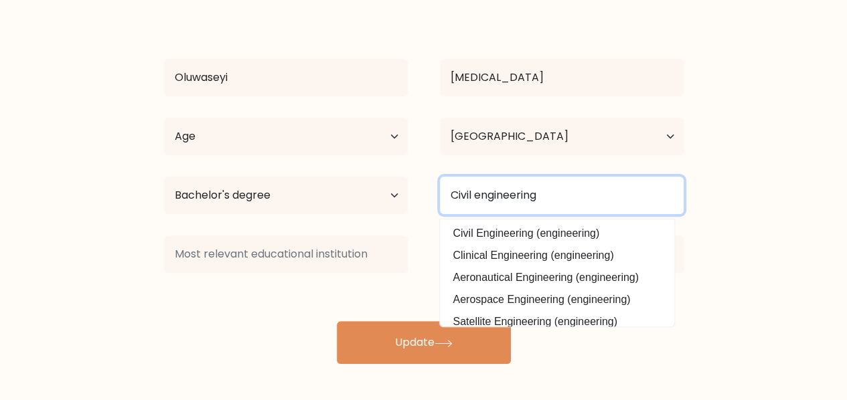
type input "Civil engineering"
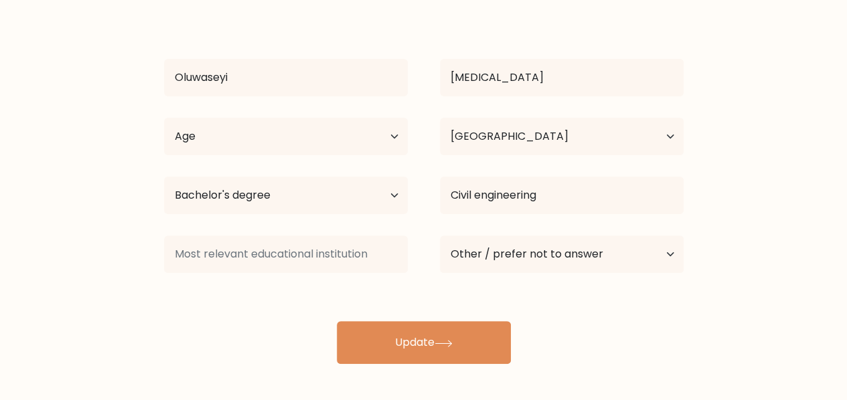
click at [741, 282] on form "Complete your profile to compare your results Oluwaseyi Areola Age Under 18 yea…" at bounding box center [423, 144] width 847 height 439
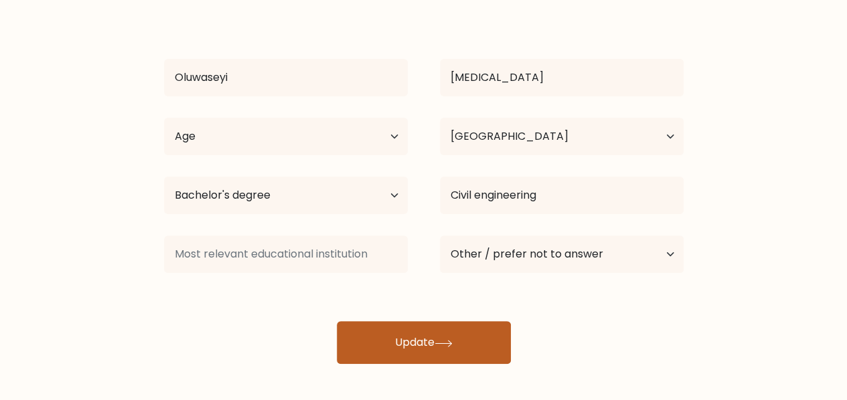
click at [466, 343] on button "Update" at bounding box center [424, 342] width 174 height 43
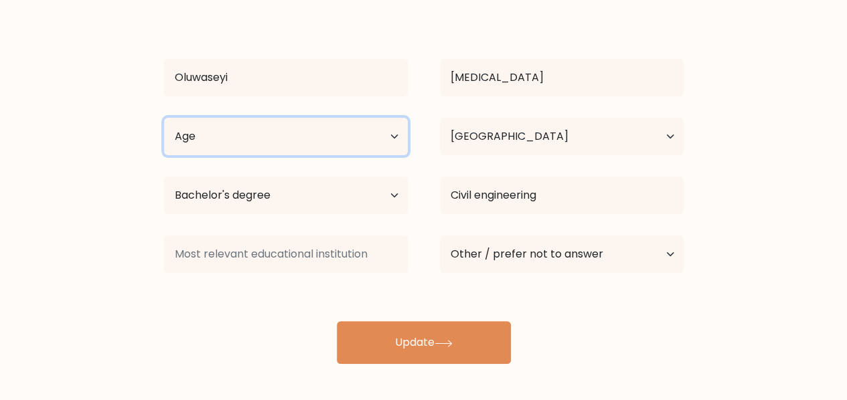
click at [354, 136] on select "Age Under 18 years old 18-24 years old 25-34 years old 35-44 years old 45-54 ye…" at bounding box center [286, 136] width 244 height 37
select select "25_34"
click at [164, 118] on select "Age Under 18 years old 18-24 years old 25-34 years old 35-44 years old 45-54 ye…" at bounding box center [286, 136] width 244 height 37
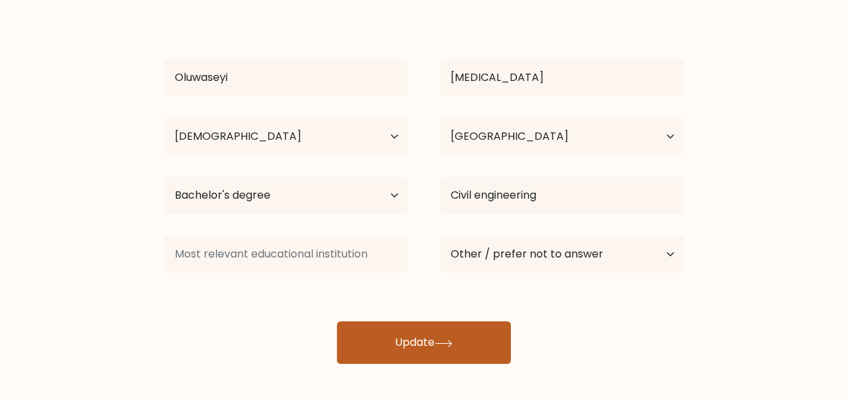
click at [420, 341] on button "Update" at bounding box center [424, 342] width 174 height 43
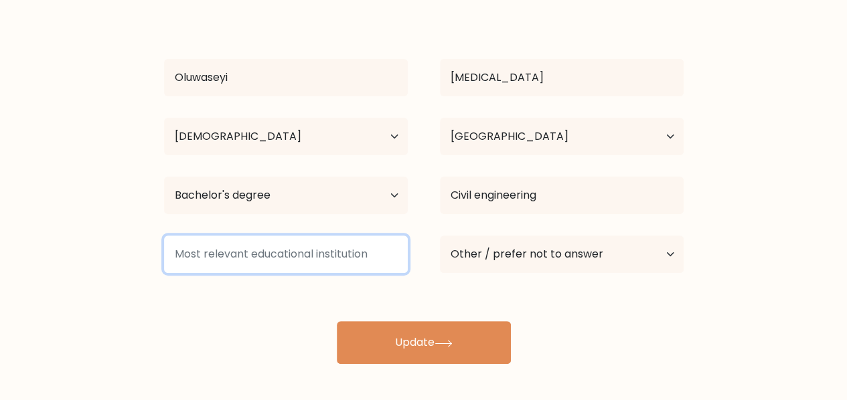
click at [272, 264] on input at bounding box center [286, 254] width 244 height 37
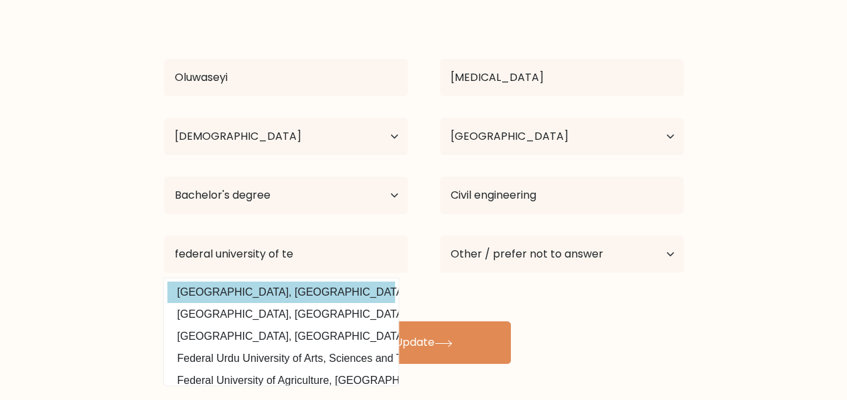
click at [303, 294] on div "Oluwaseyi Areola Age Under 18 years old 18-24 years old 25-34 years old 35-44 y…" at bounding box center [423, 187] width 535 height 353
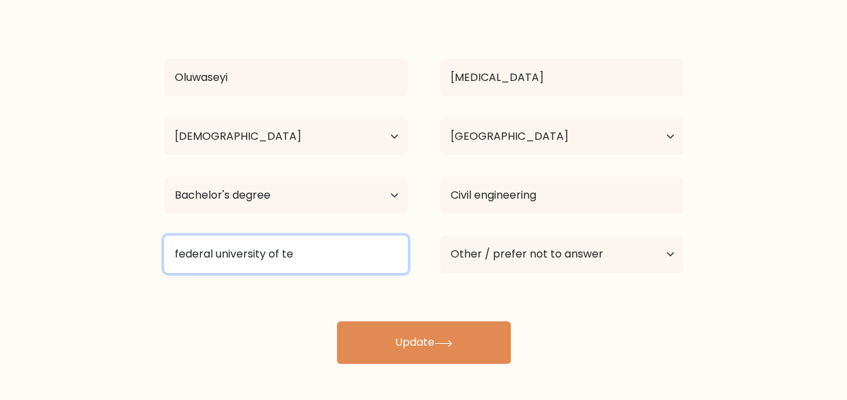
click at [309, 252] on input "federal university of te" at bounding box center [286, 254] width 244 height 37
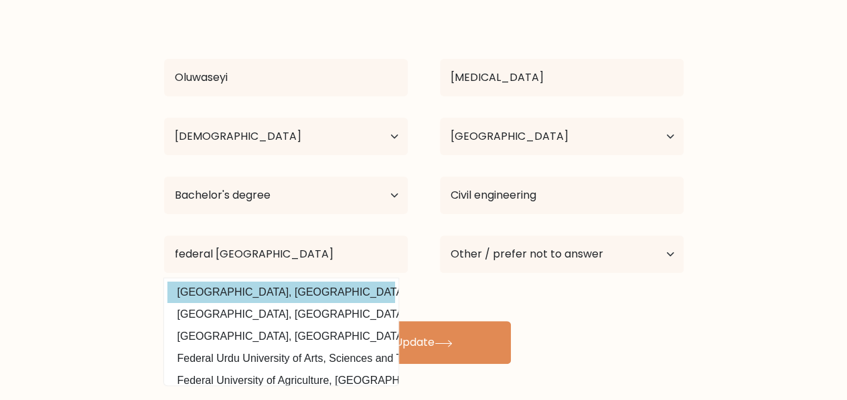
click at [180, 294] on div "Oluwaseyi Areola Age Under 18 years old 18-24 years old 25-34 years old 35-44 y…" at bounding box center [423, 187] width 535 height 353
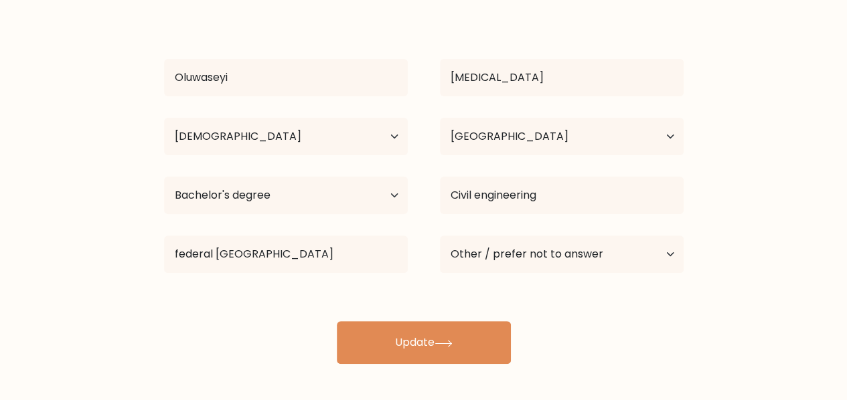
click at [180, 294] on div "Oluwaseyi Areola Age Under 18 years old 18-24 years old 25-34 years old 35-44 y…" at bounding box center [423, 187] width 535 height 353
click at [284, 297] on div "Oluwaseyi Areola Age Under 18 years old 18-24 years old 25-34 years old 35-44 y…" at bounding box center [423, 187] width 535 height 353
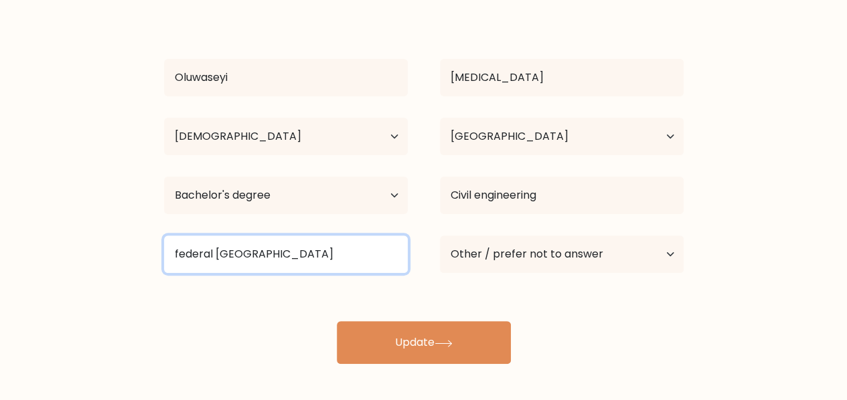
click at [359, 256] on input "federal university of technology" at bounding box center [286, 254] width 244 height 37
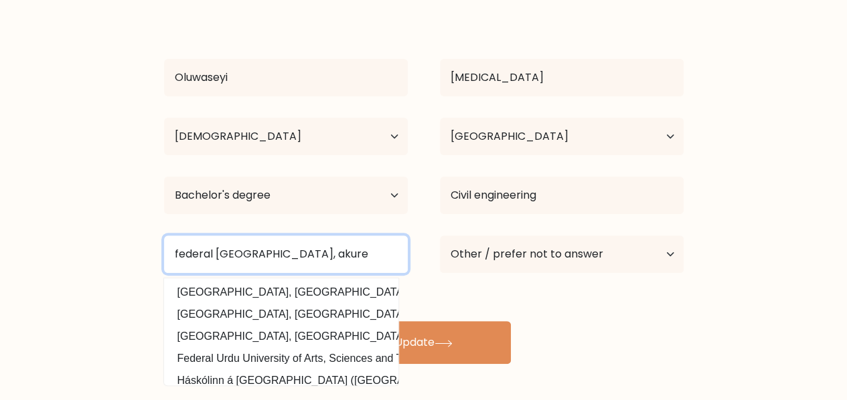
click at [350, 254] on input "federal university of technology, akure" at bounding box center [286, 254] width 244 height 37
click at [289, 254] on input "federal university of technology, Akure" at bounding box center [286, 254] width 244 height 37
click at [286, 253] on input "federal university of technology, Akure" at bounding box center [286, 254] width 244 height 37
click at [220, 256] on input "federal university of Technology, Akure" at bounding box center [286, 254] width 244 height 37
click at [175, 255] on input "federal University of Technology, Akure" at bounding box center [286, 254] width 244 height 37
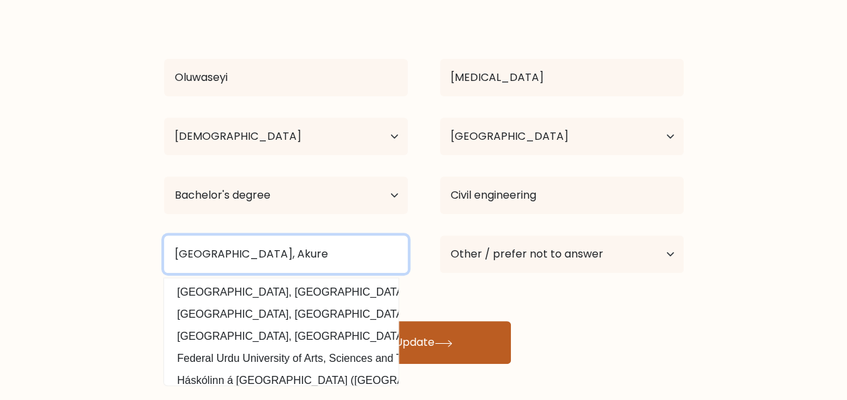
type input "Federal University of Technology, Akure"
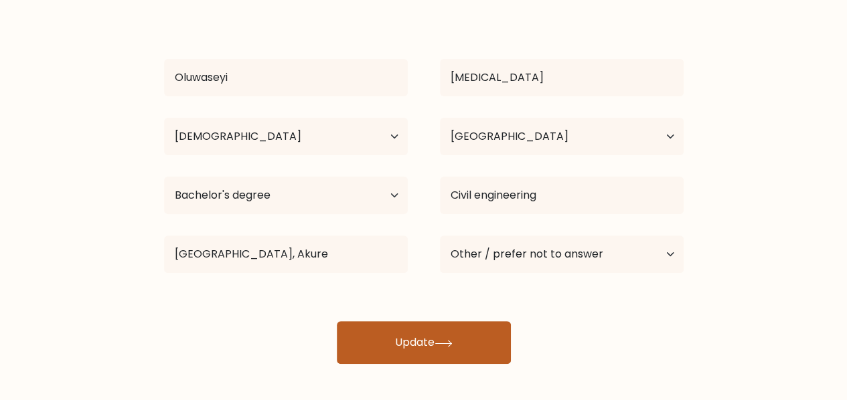
click at [442, 341] on icon at bounding box center [443, 343] width 18 height 7
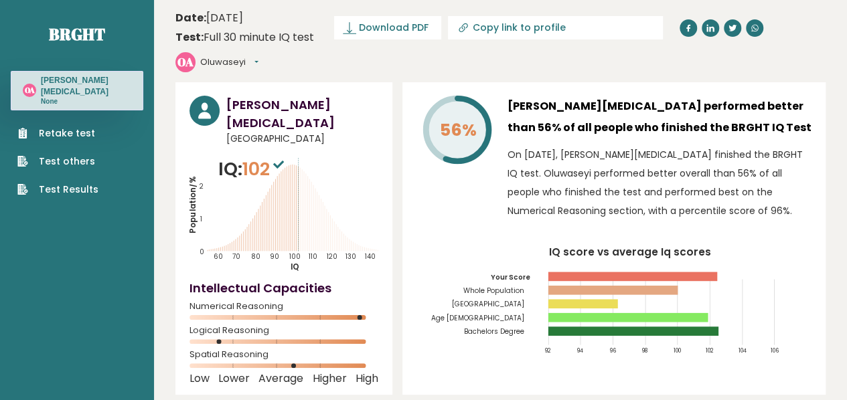
click at [258, 52] on div "OA Oluwaseyi Dashboard Profile Settings Logout" at bounding box center [216, 62] width 83 height 20
click at [258, 56] on button "Oluwaseyi" at bounding box center [229, 62] width 58 height 13
click at [269, 93] on link "Profile" at bounding box center [235, 102] width 68 height 19
